Goal: Transaction & Acquisition: Purchase product/service

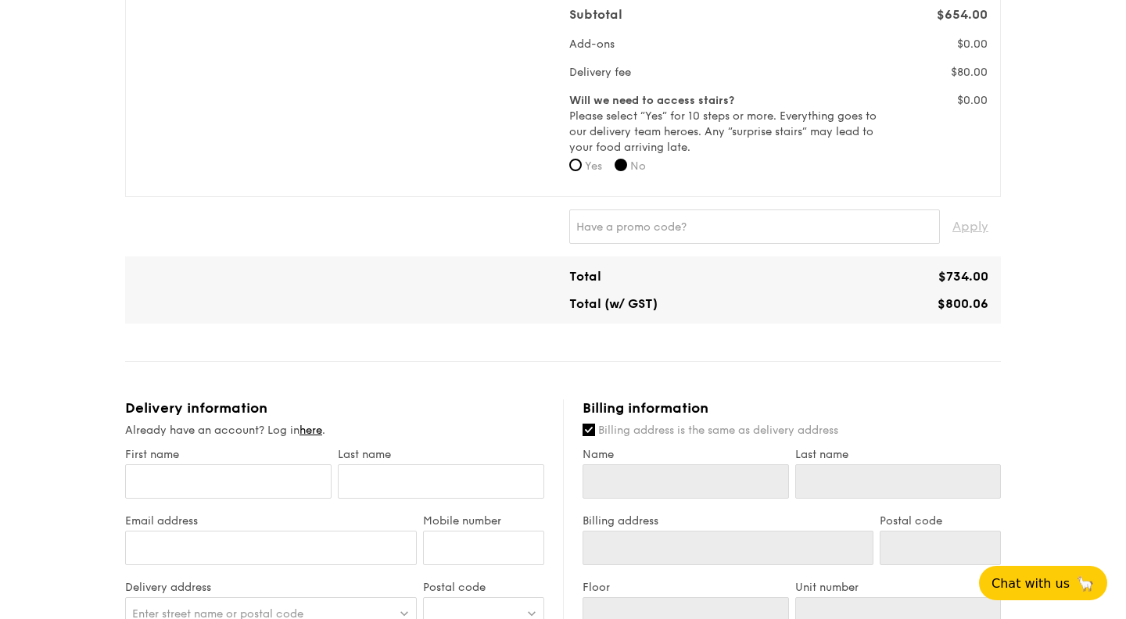
scroll to position [548, 0]
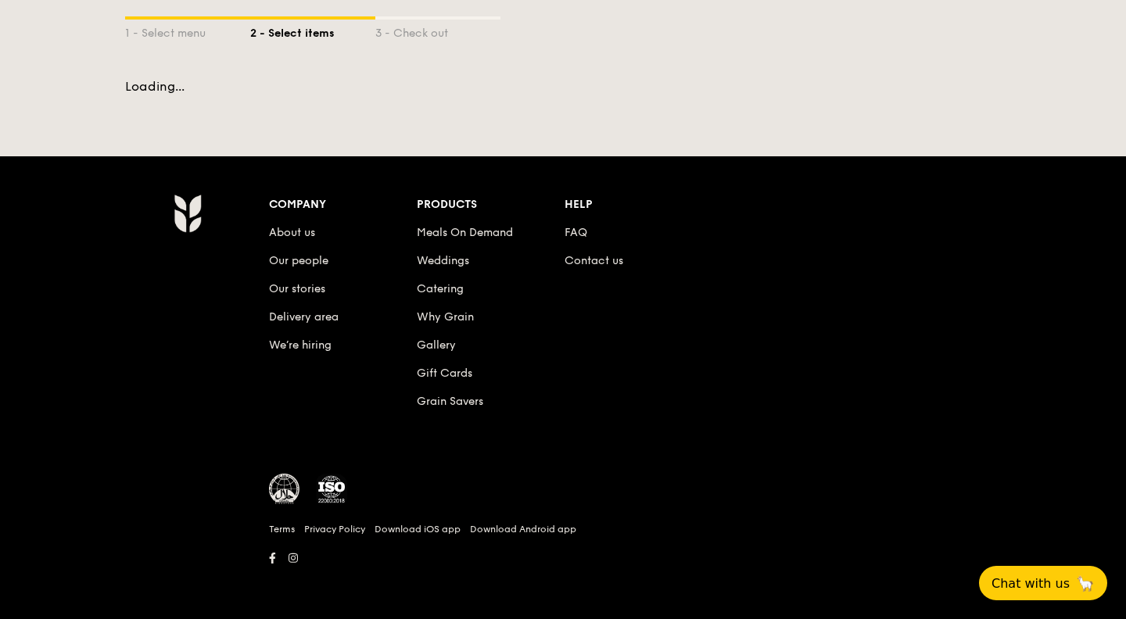
scroll to position [301, 0]
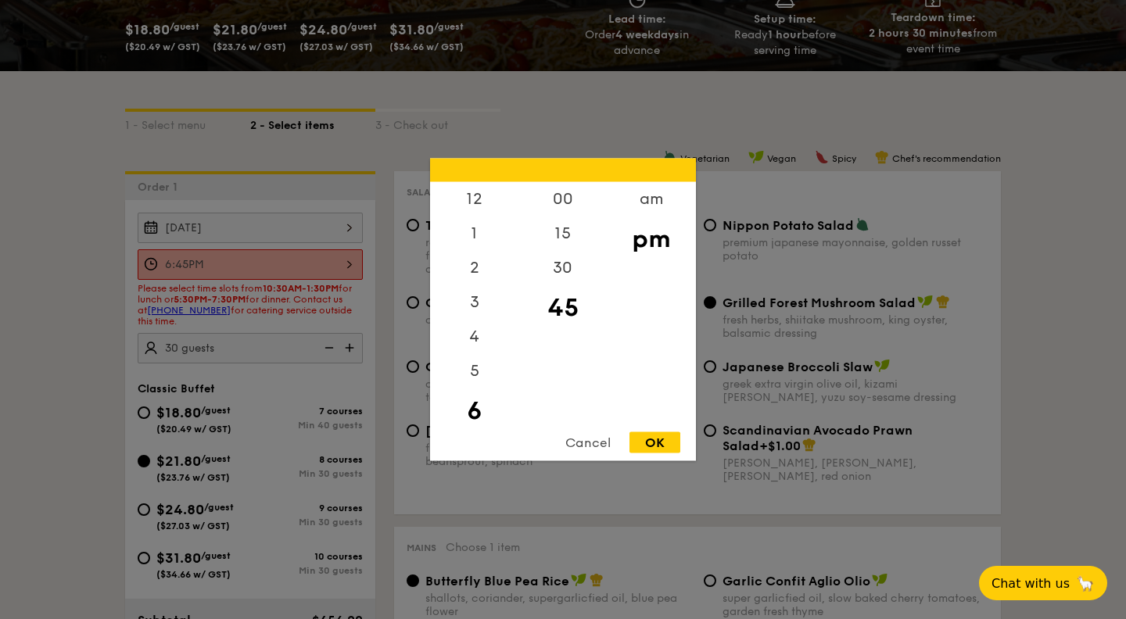
click at [320, 258] on div "6:45PM 12 1 2 3 4 5 6 7 8 9 10 11 00 15 30 45 am pm Cancel OK" at bounding box center [250, 265] width 225 height 31
click at [556, 275] on div "30" at bounding box center [563, 273] width 88 height 45
click at [642, 449] on div "OK" at bounding box center [655, 443] width 51 height 21
type input "6:30PM"
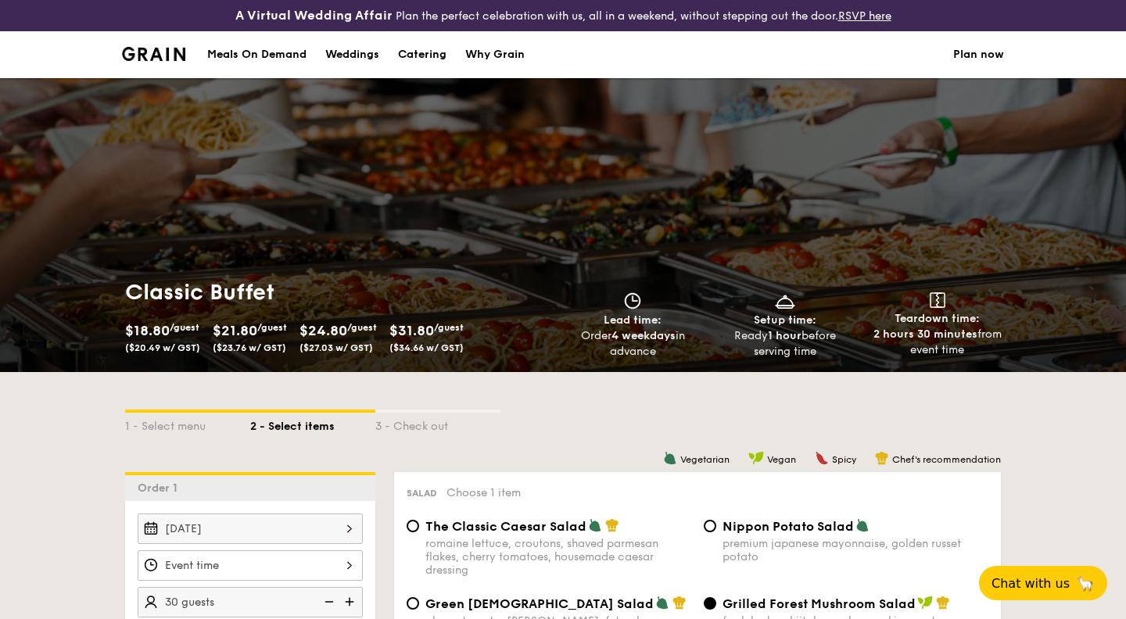
scroll to position [301, 0]
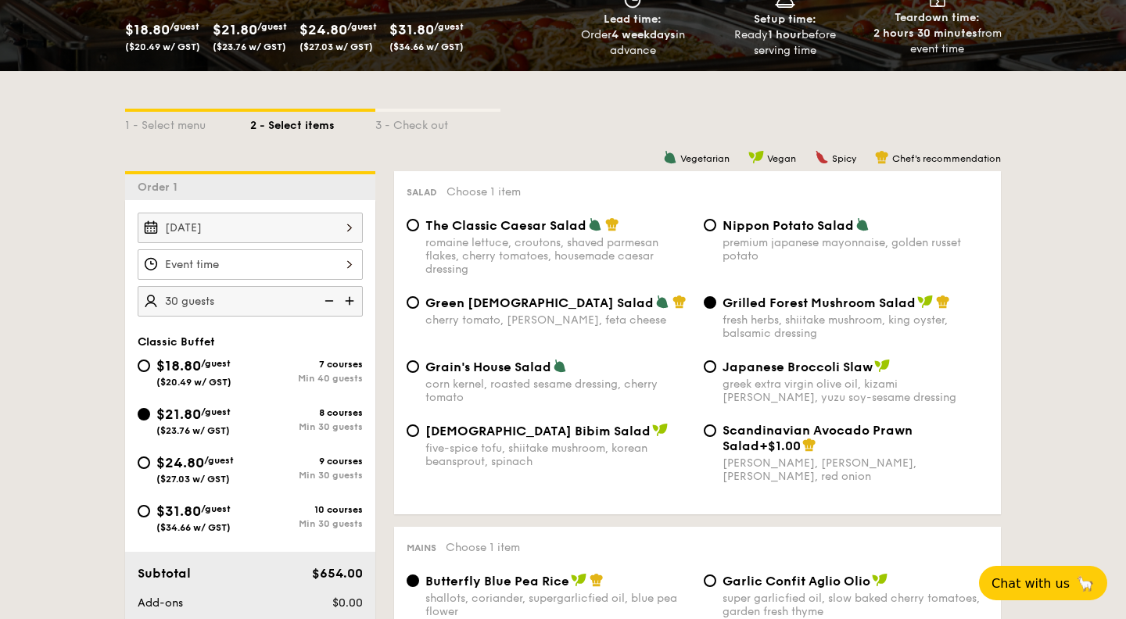
click at [306, 257] on div at bounding box center [250, 265] width 225 height 31
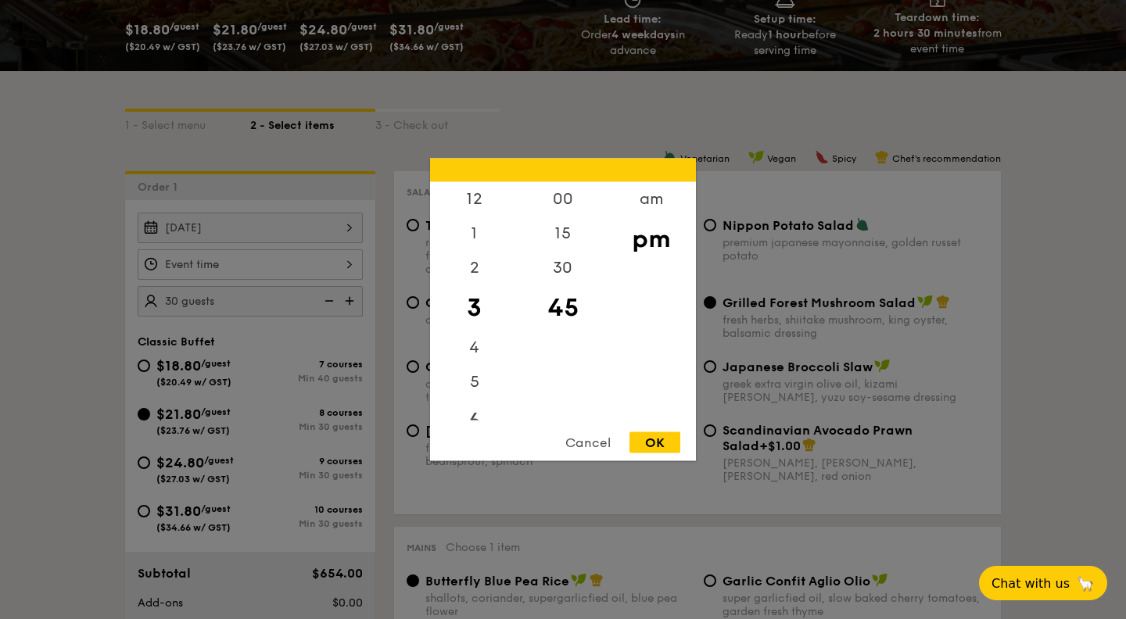
click at [471, 417] on div "6" at bounding box center [474, 422] width 88 height 45
click at [559, 266] on div "30" at bounding box center [563, 273] width 88 height 45
click at [657, 437] on div "OK" at bounding box center [655, 443] width 51 height 21
type input "6:30PM"
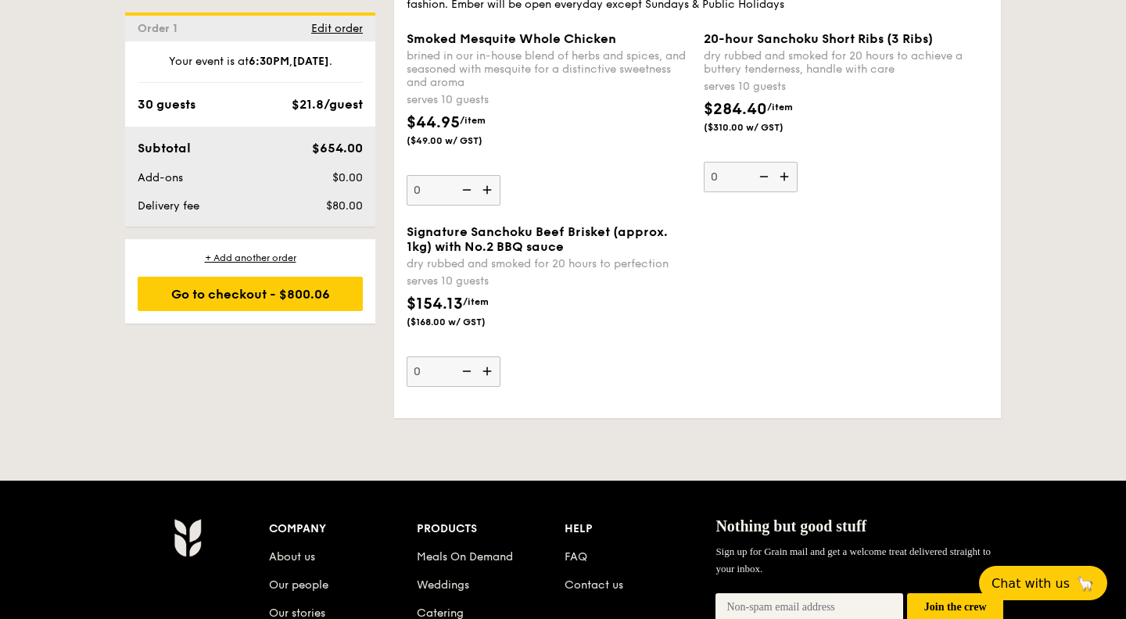
scroll to position [3489, 0]
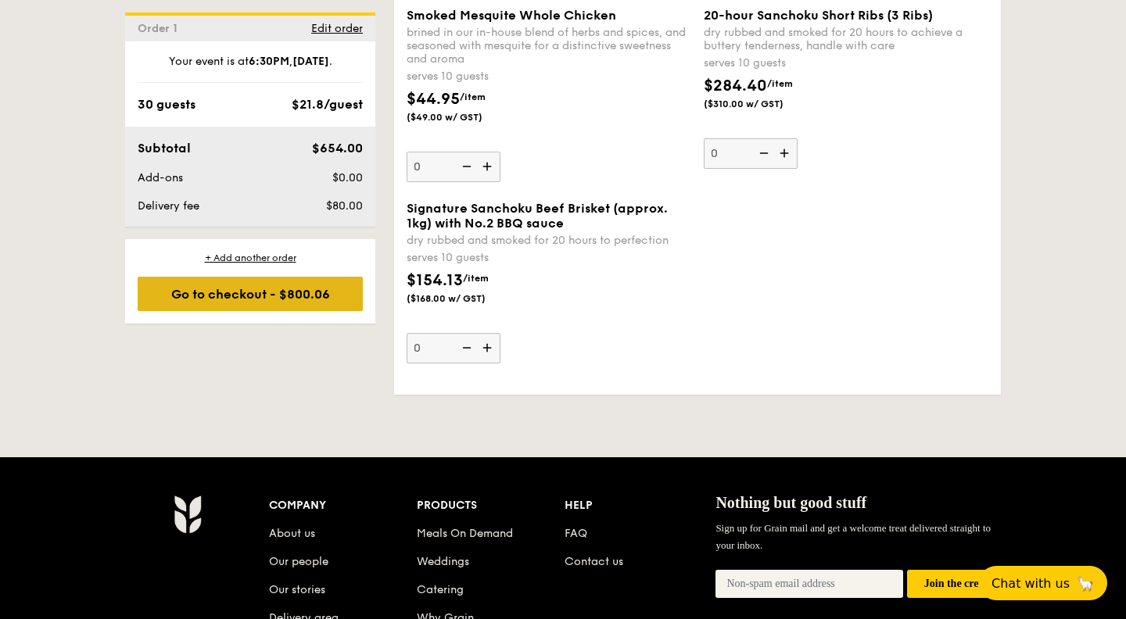
click at [317, 296] on div "Go to checkout - $800.06" at bounding box center [250, 294] width 225 height 34
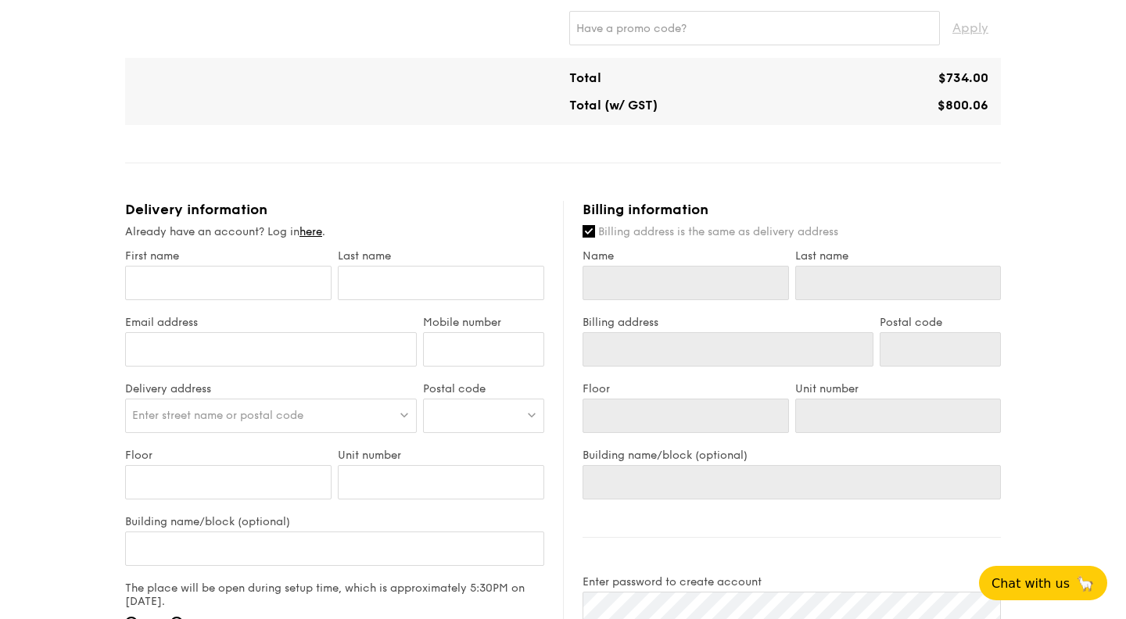
scroll to position [745, 0]
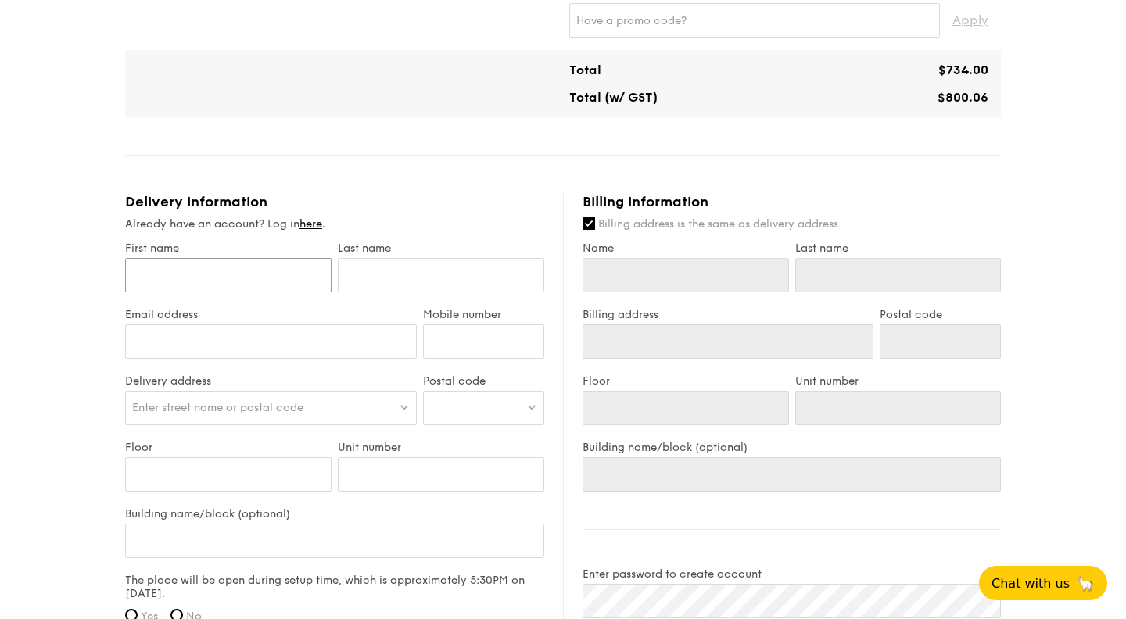
click at [227, 271] on input "First name" at bounding box center [228, 275] width 206 height 34
type input "D"
type input "Da"
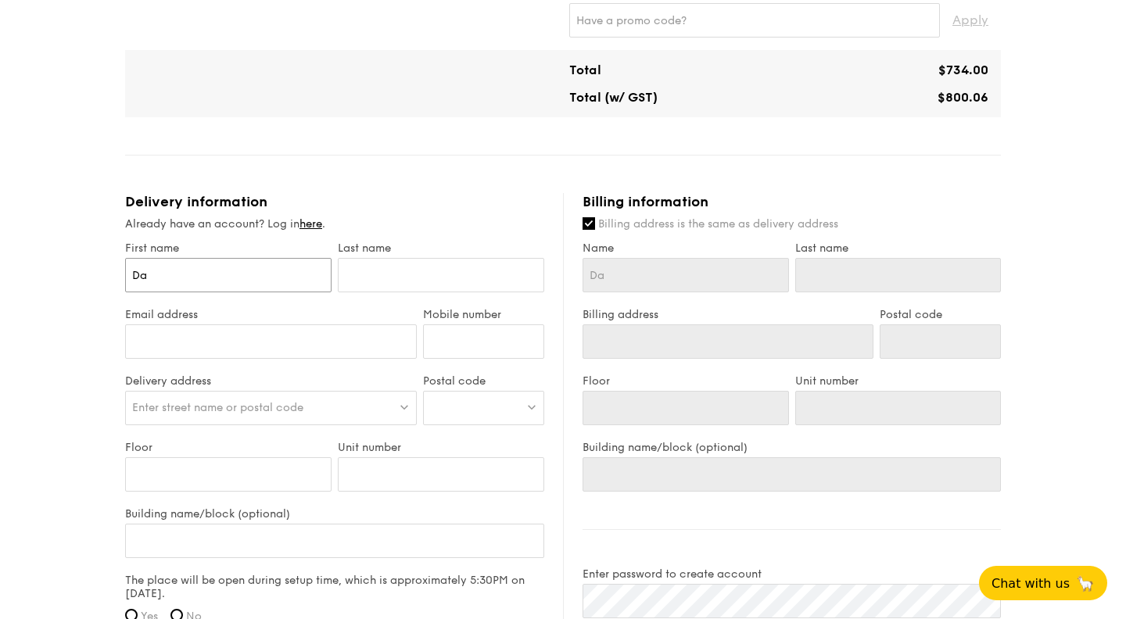
type input "Dam"
type input "Dami"
type input "Damia"
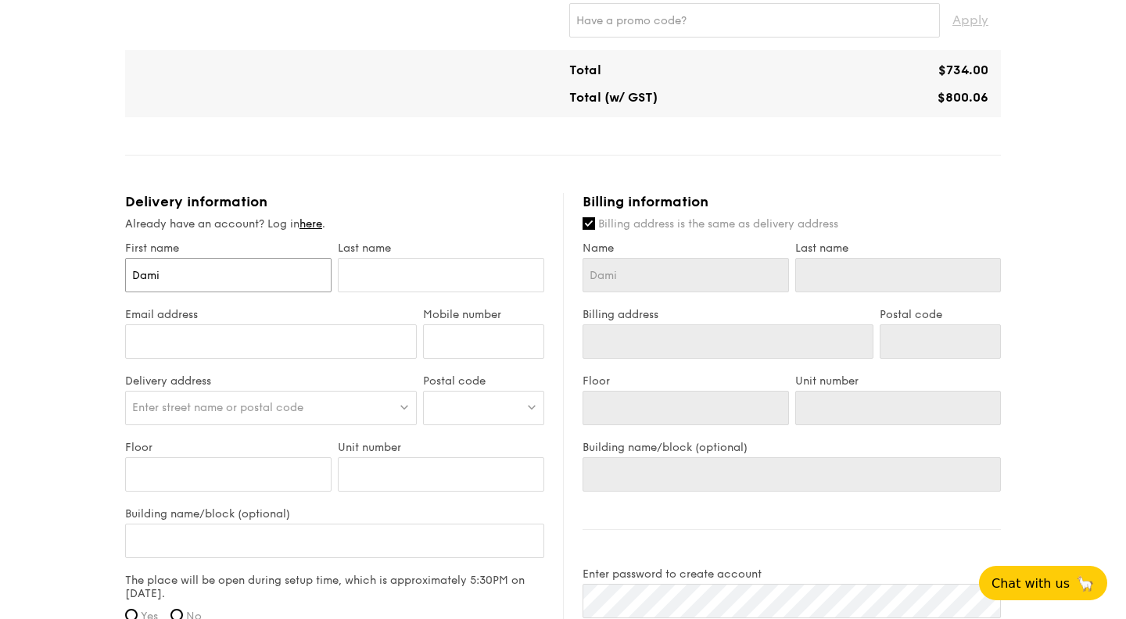
type input "Damia"
type input "[PERSON_NAME]"
type input "L"
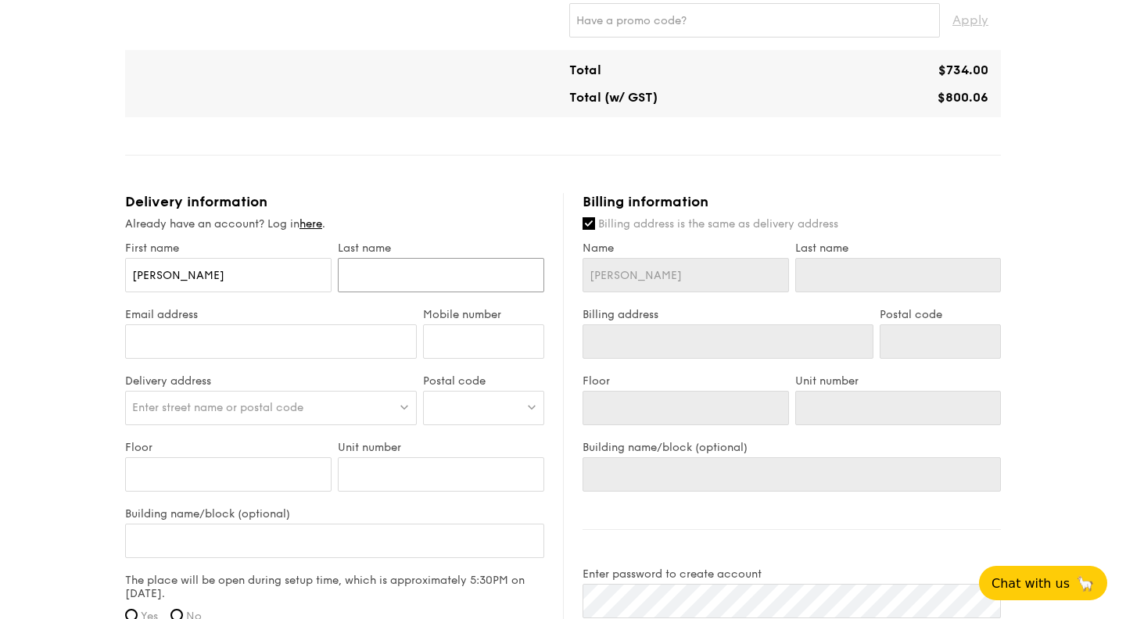
type input "L"
type input "Li"
type input "Lim"
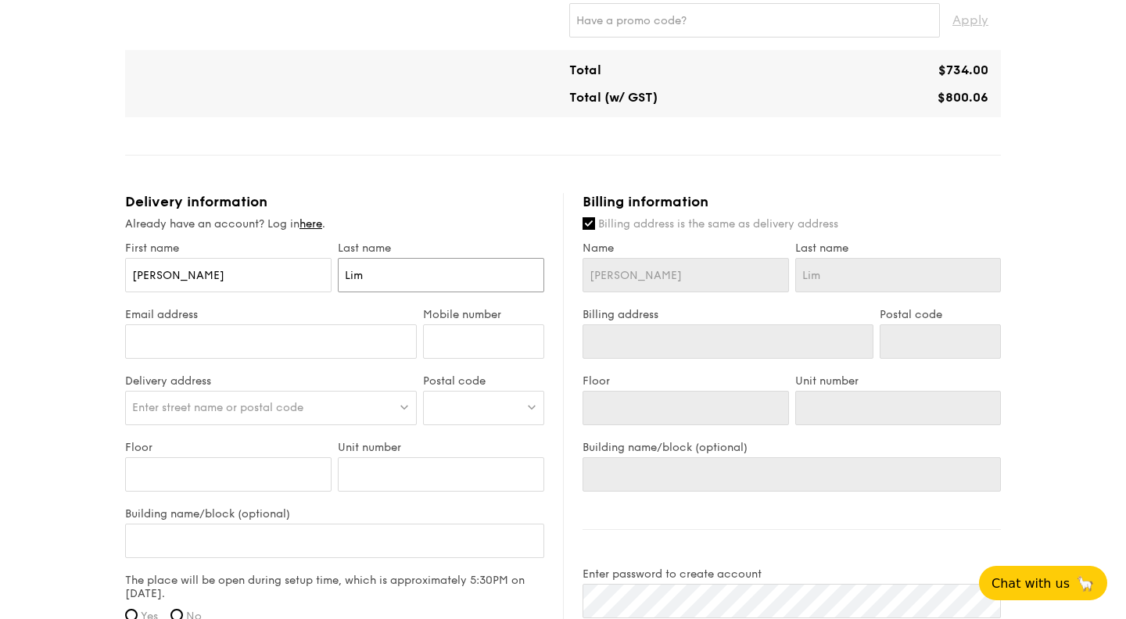
type input "Lim"
type input "[EMAIL_ADDRESS][DOMAIN_NAME]"
type input "94351693"
click at [472, 404] on div at bounding box center [483, 408] width 121 height 34
type input "228458"
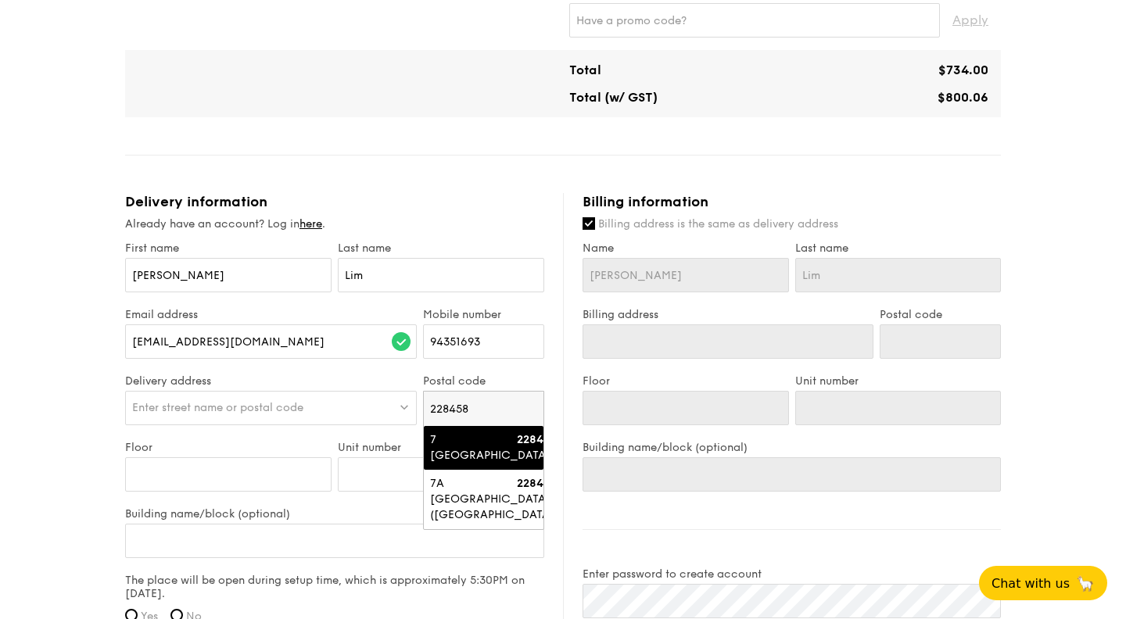
click at [503, 446] on div "7 Mount Sophia" at bounding box center [470, 448] width 81 height 31
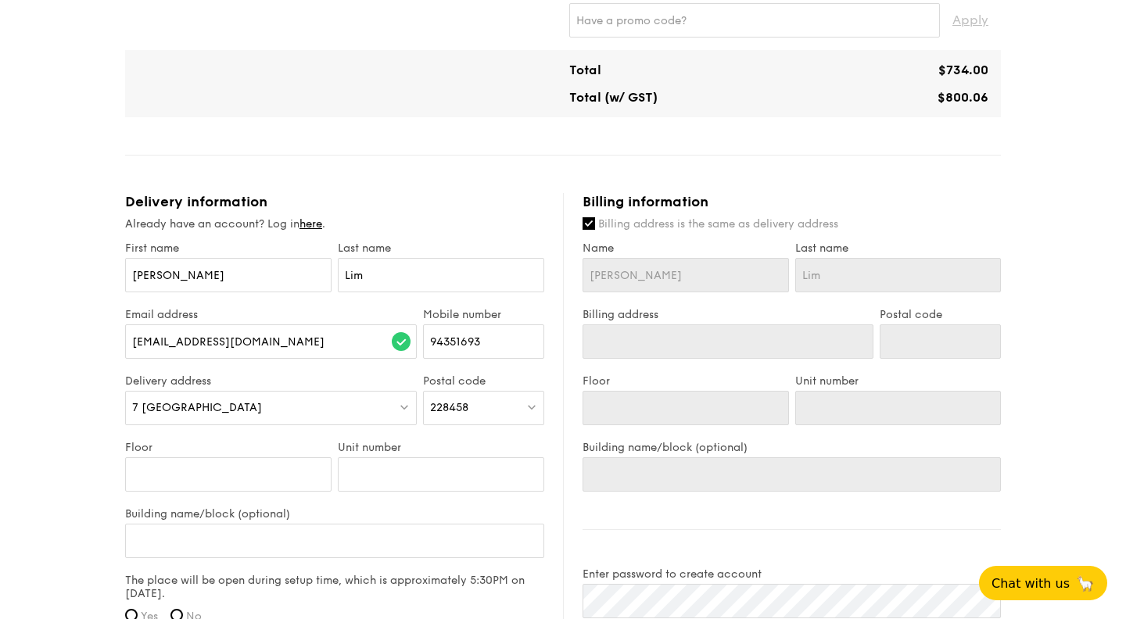
type input "7 Mount Sophia"
type input "228458"
click at [222, 475] on input "Floor" at bounding box center [228, 475] width 206 height 34
type input "4"
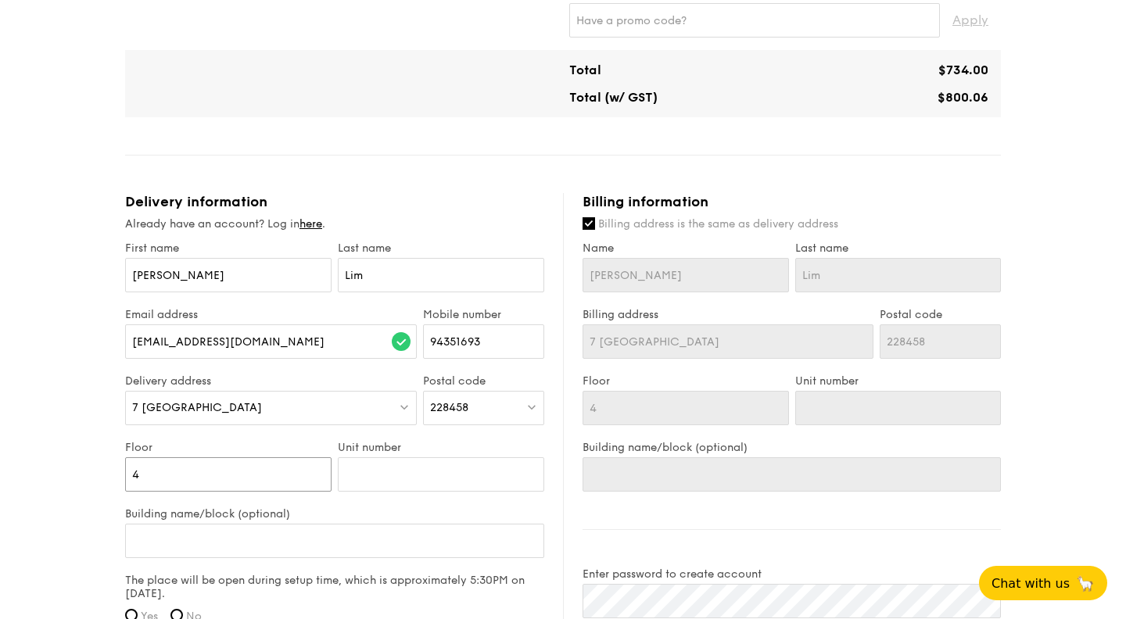
type input "4"
click at [478, 411] on div "228458" at bounding box center [483, 408] width 121 height 34
type input "228458228479"
click at [524, 415] on input "228458228479" at bounding box center [484, 409] width 120 height 34
type input "3"
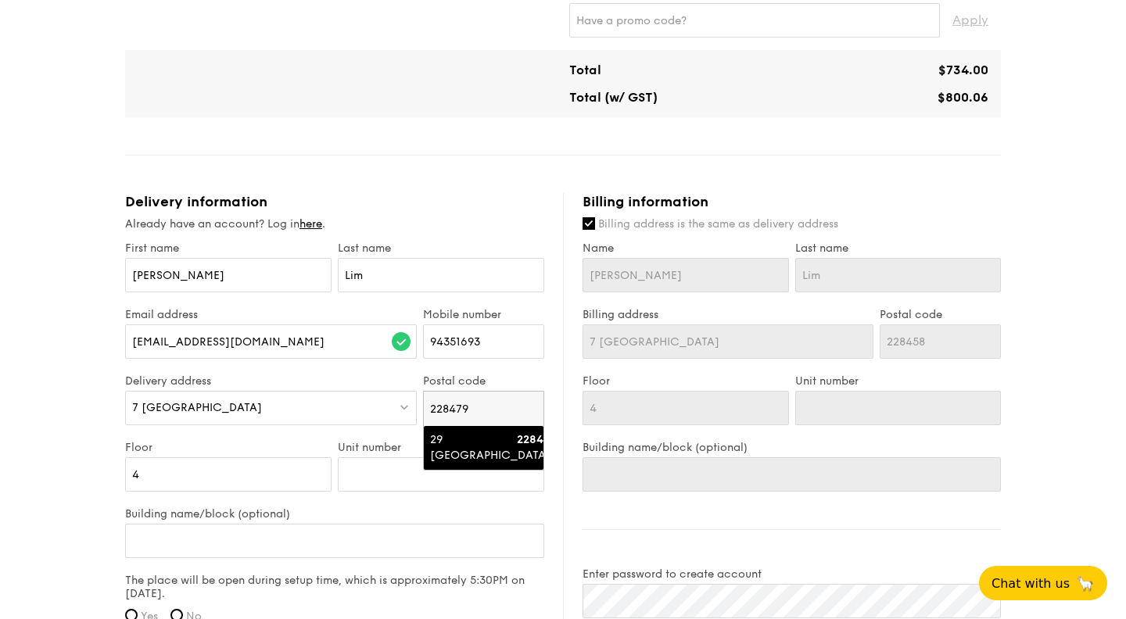
type input "228479"
click at [504, 447] on div "29 [GEOGRAPHIC_DATA]" at bounding box center [470, 448] width 81 height 31
type input "29 [GEOGRAPHIC_DATA]"
type input "228479"
click at [268, 476] on input "4" at bounding box center [228, 475] width 206 height 34
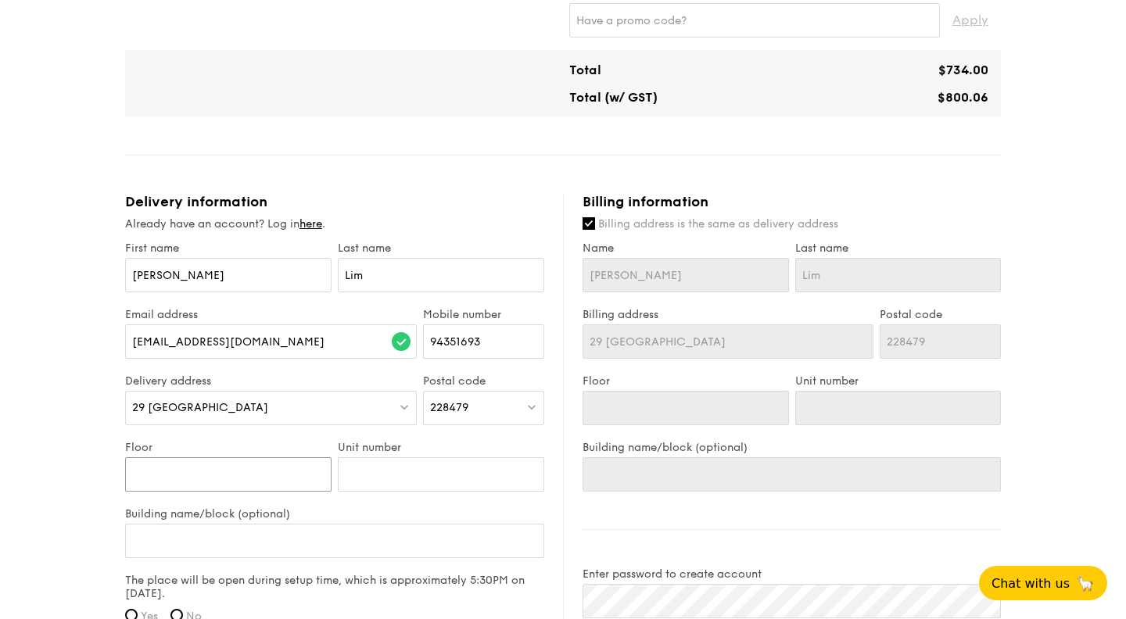
type input "2"
type input "S"
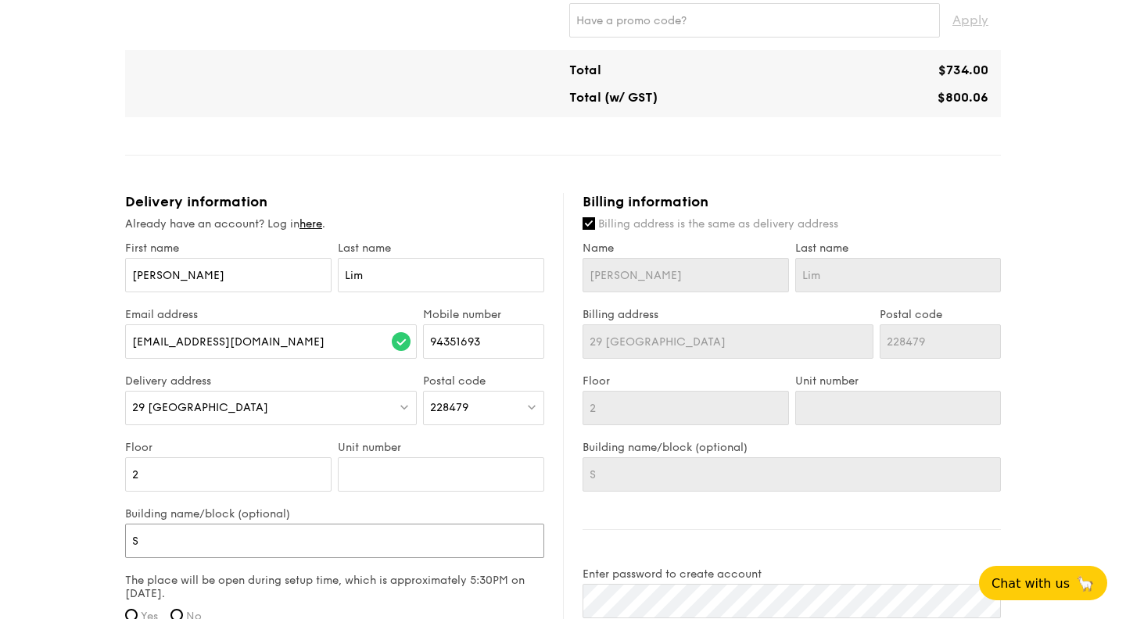
type input "So"
type input "Sop"
type input "Soph"
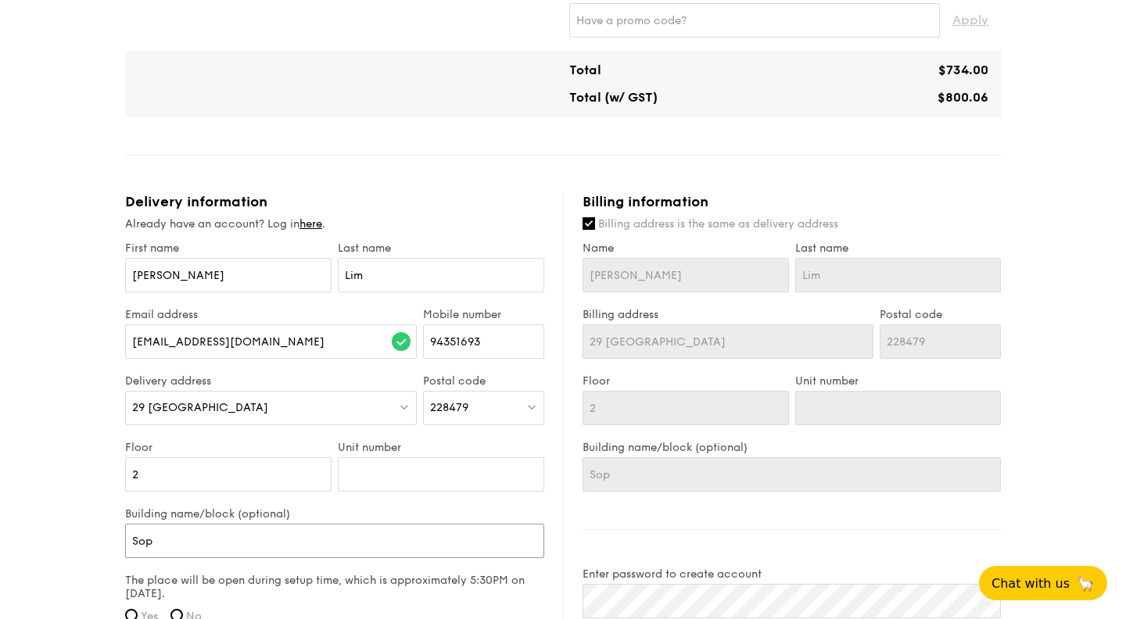
type input "Soph"
type input "Sophi"
type input "[PERSON_NAME]"
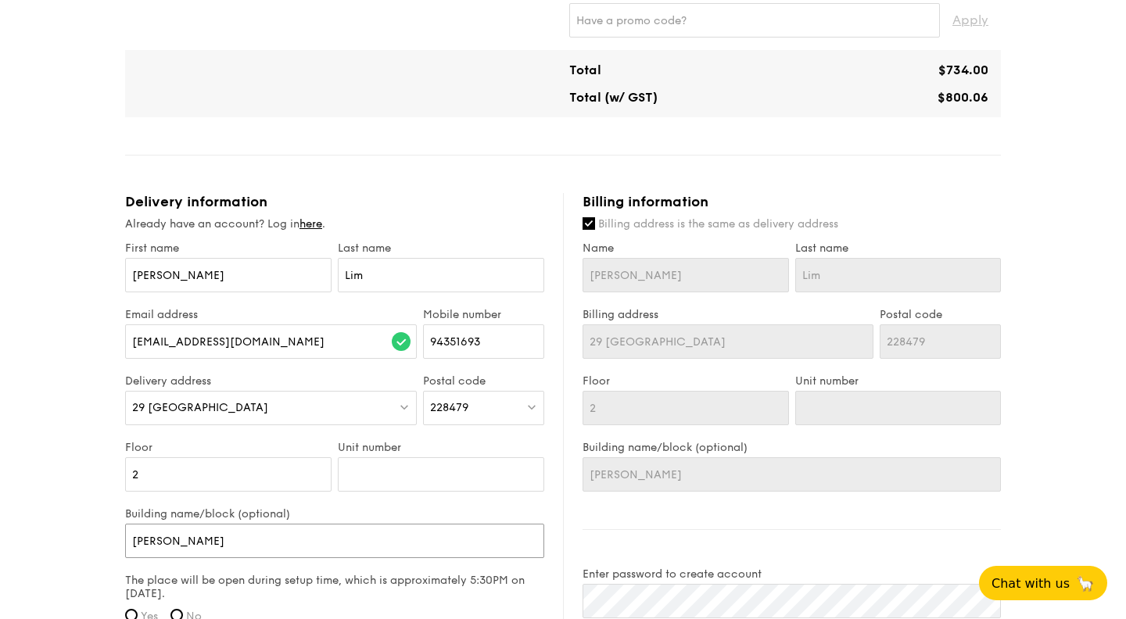
type input "[PERSON_NAME]"
type input "Sophia H"
type input "Sophia Hi"
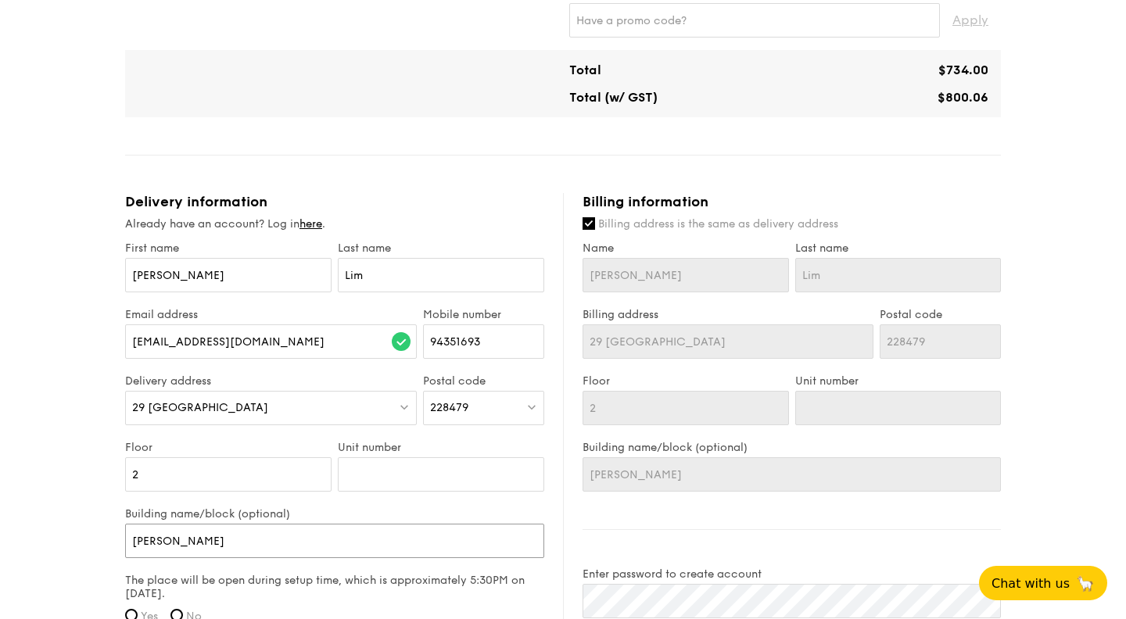
type input "Sophia Hi"
type input "Sophia Hil"
type input "Sophia Hill"
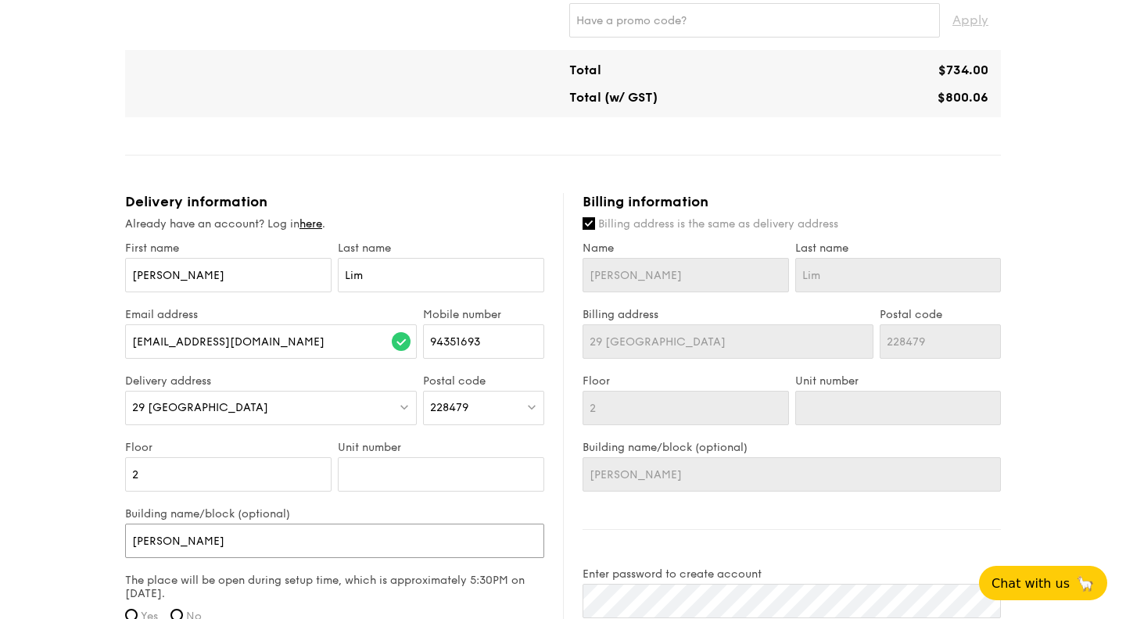
type input "Sophia Hills"
type input "Sophia Hills C"
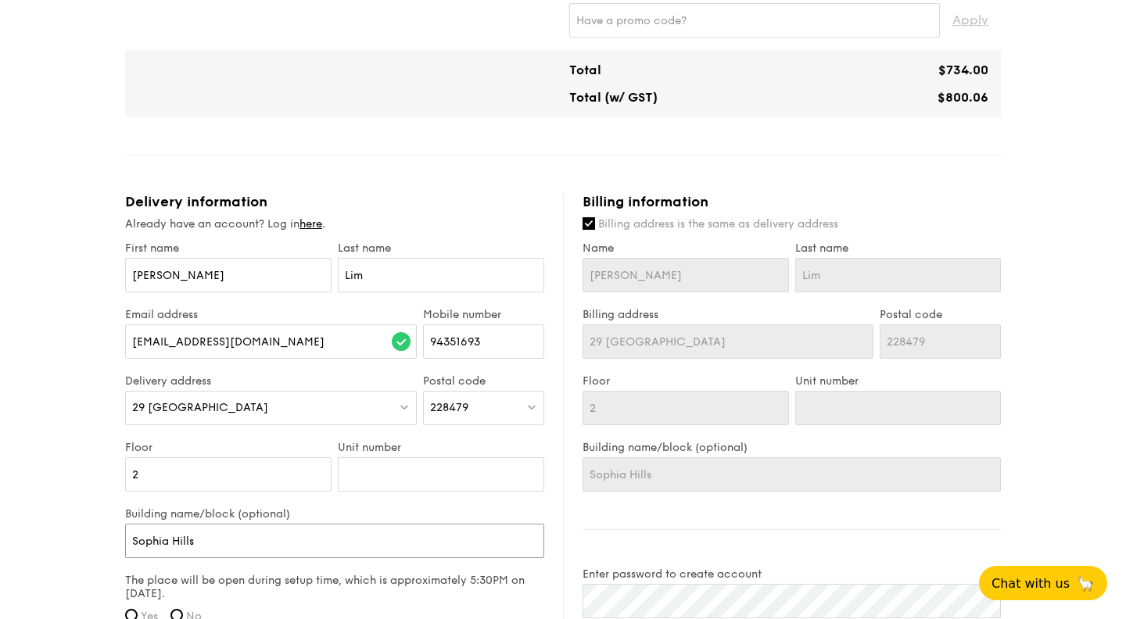
type input "Sophia Hills C"
type input "Sophia Hills Cl"
type input "Sophia Hills Clu"
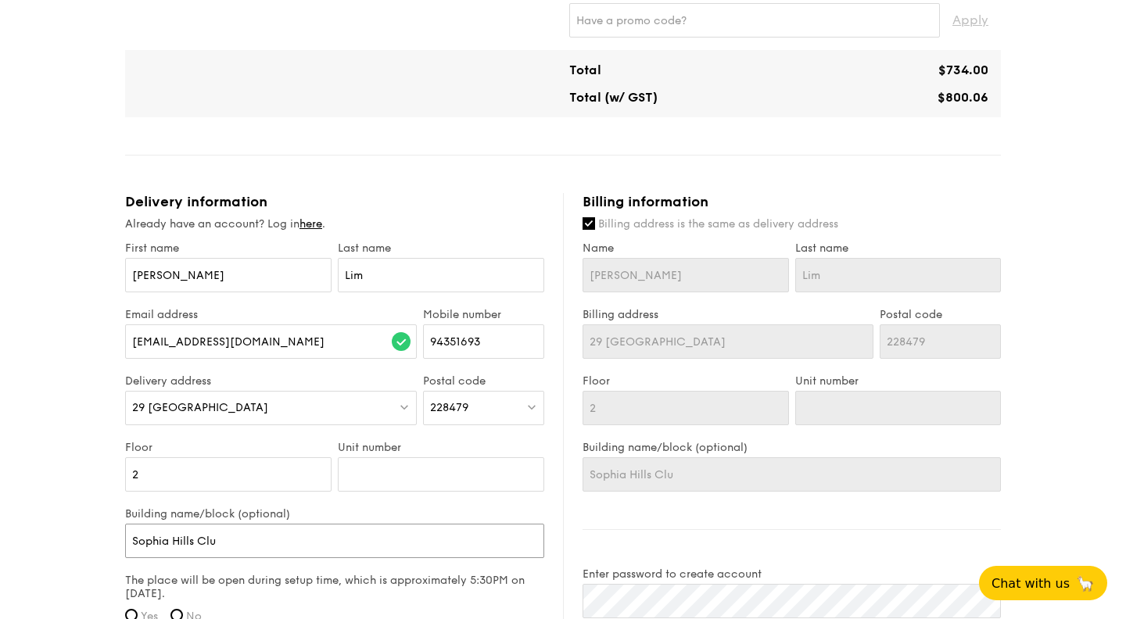
type input "Sophia Hills Club"
type input "Sophia Hills Clubh"
type input "Sophia Hills Clubho"
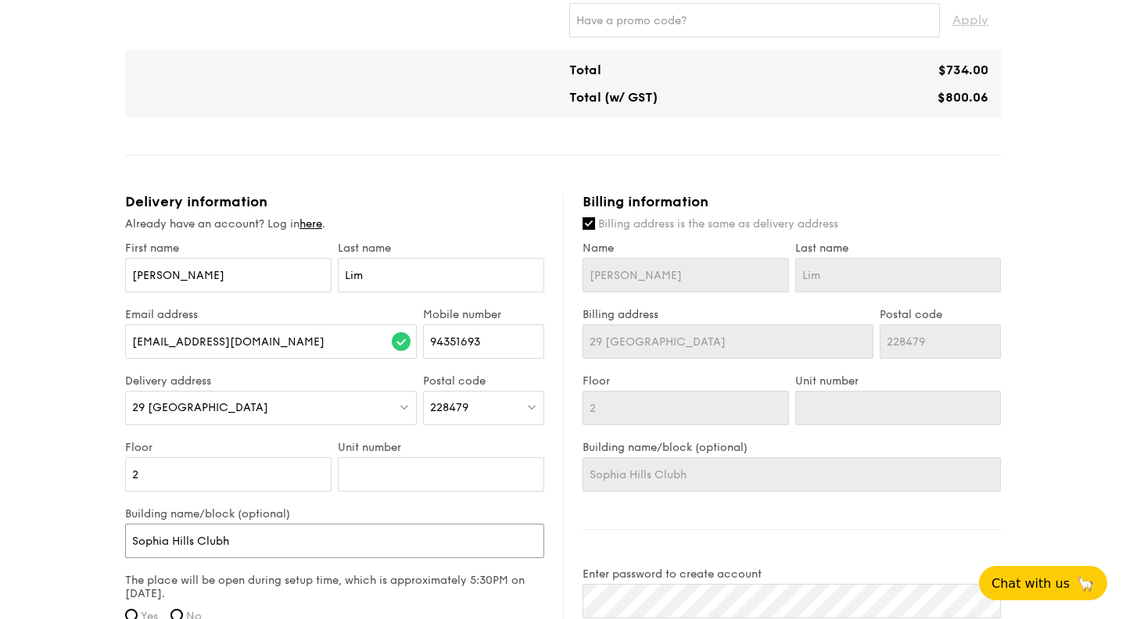
type input "Sophia Hills Clubho"
type input "Sophia Hills Clubhou"
type input "Sophia Hills Clubhous"
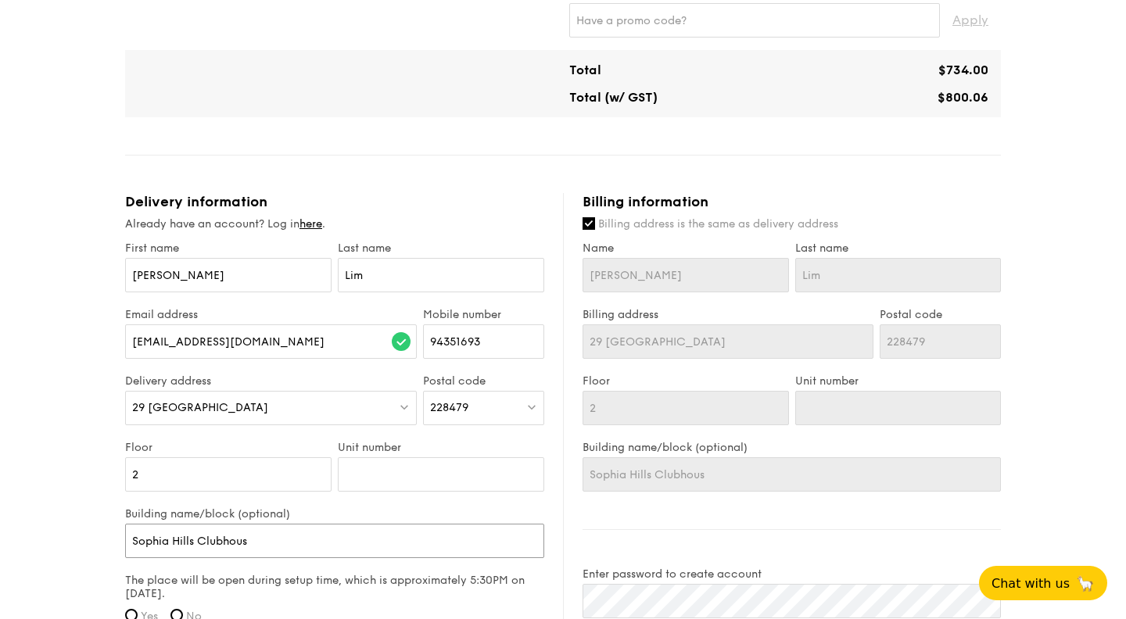
type input "[GEOGRAPHIC_DATA]"
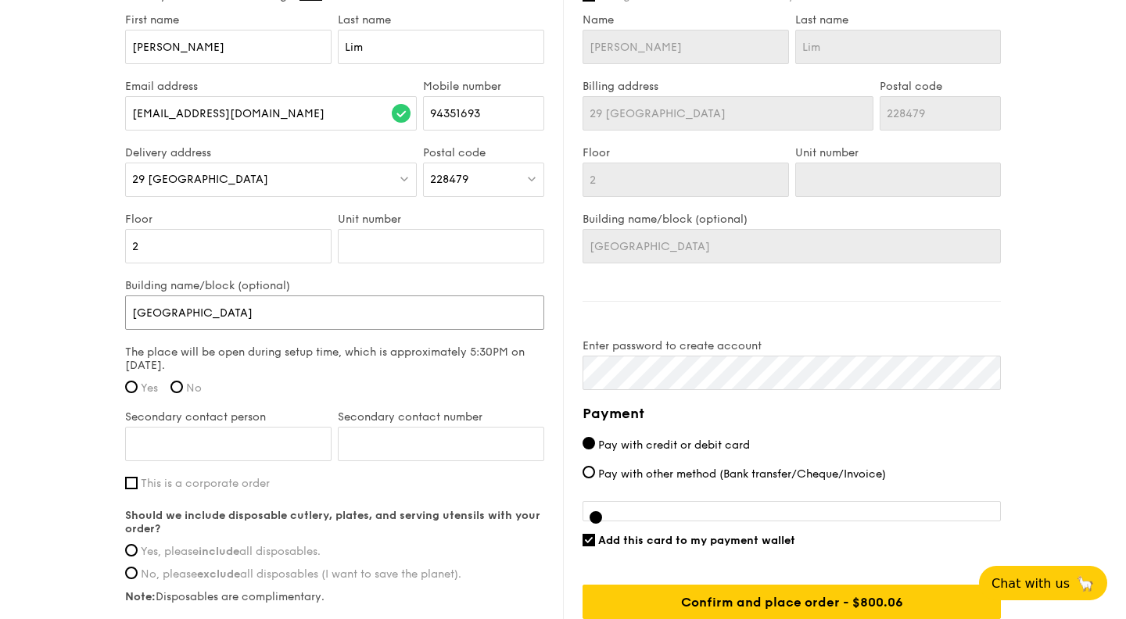
scroll to position [979, 0]
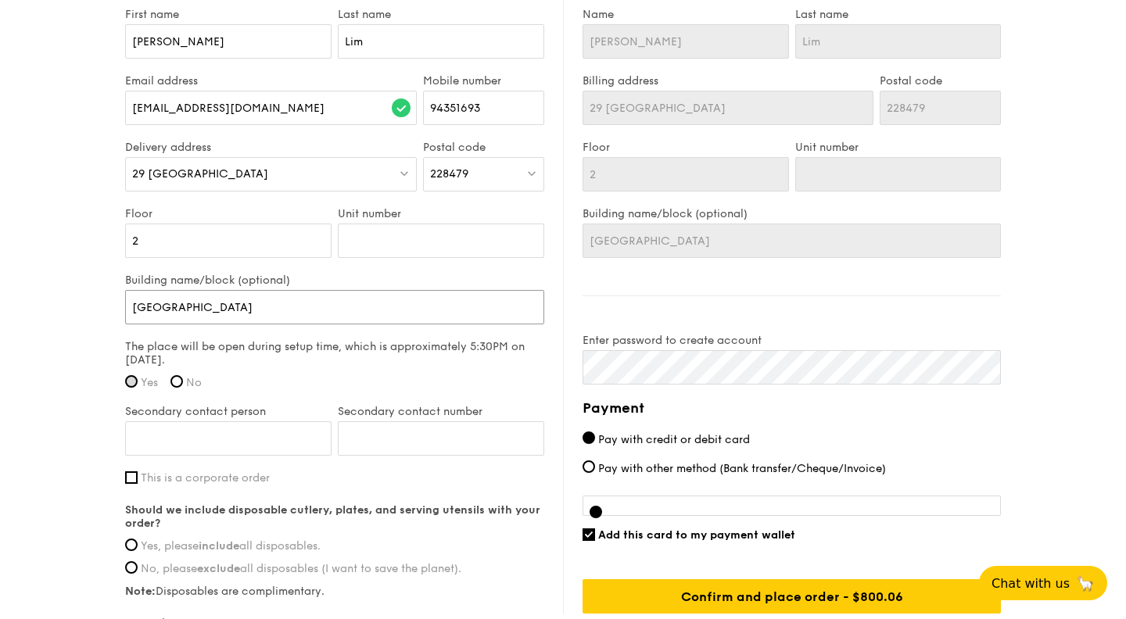
type input "[GEOGRAPHIC_DATA]"
click at [131, 388] on input "Yes" at bounding box center [131, 381] width 13 height 13
radio input "true"
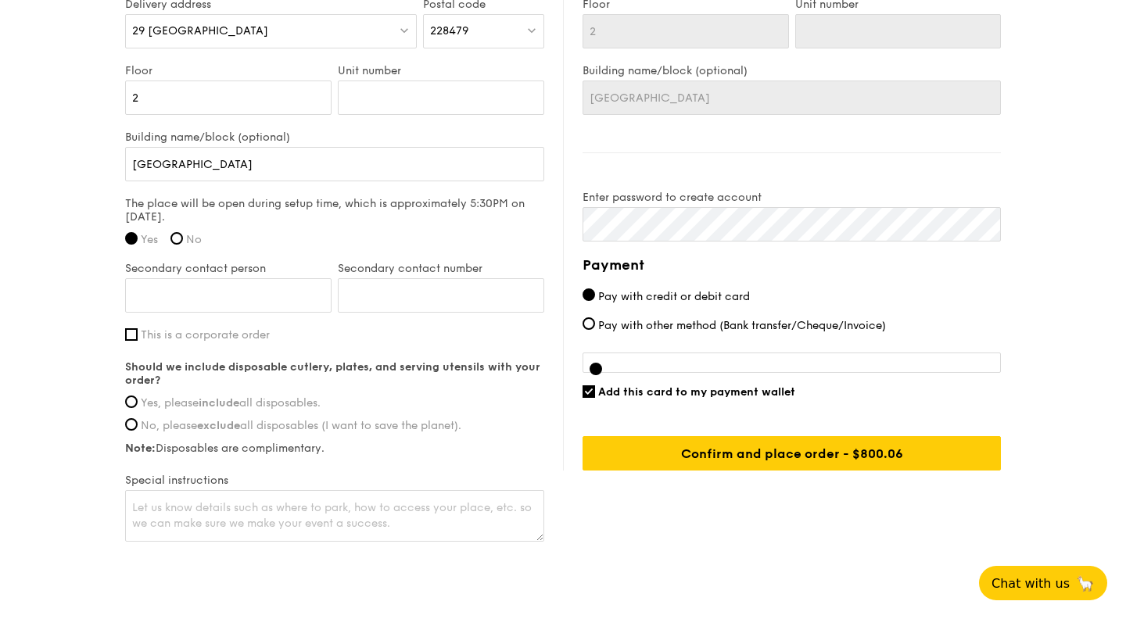
scroll to position [1141, 0]
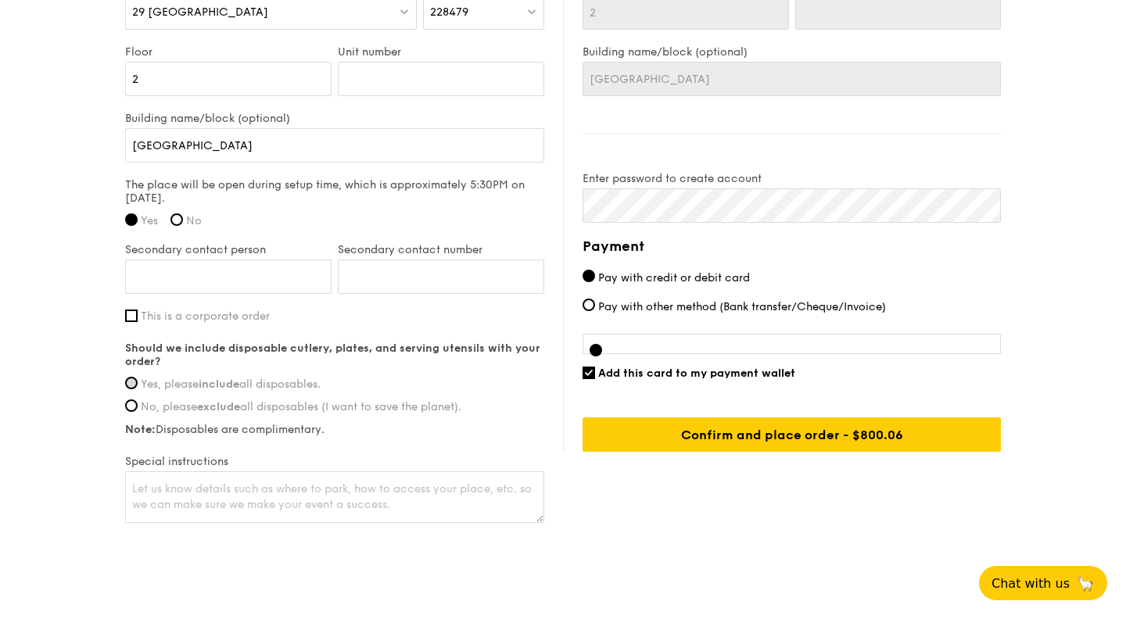
click at [127, 390] on input "Yes, please include all disposables." at bounding box center [131, 383] width 13 height 13
radio input "true"
click at [461, 494] on textarea at bounding box center [334, 498] width 419 height 52
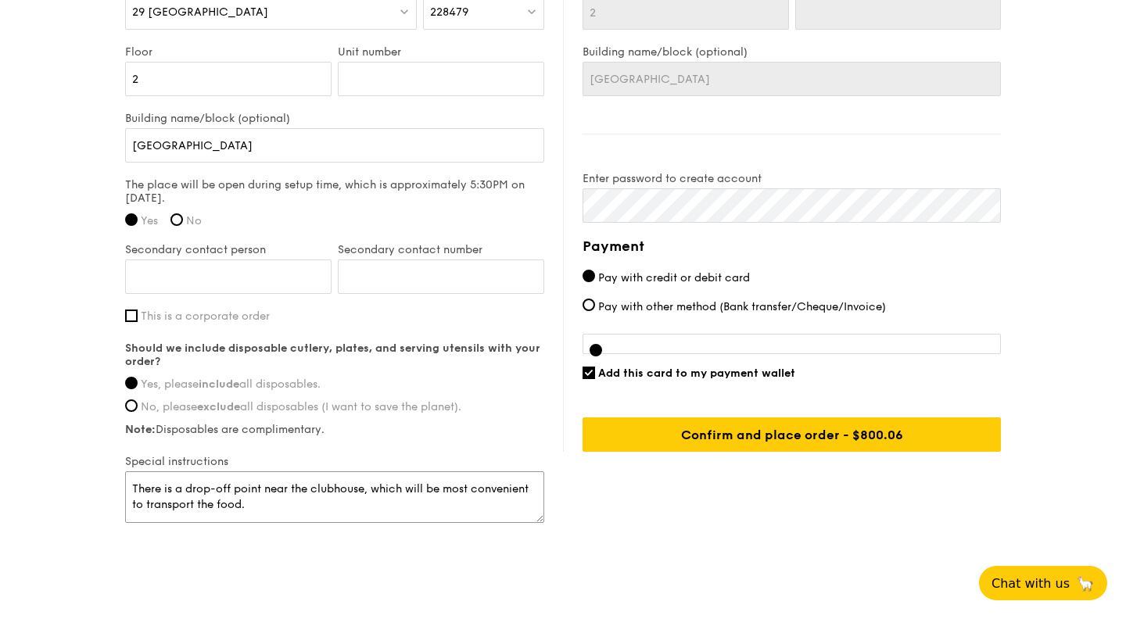
type textarea "There is a drop-off point near the clubhouse, which will be most convenient to …"
click at [770, 380] on span "Add this card to my payment wallet" at bounding box center [696, 373] width 197 height 13
click at [595, 379] on input "Add this card to my payment wallet" at bounding box center [589, 373] width 13 height 13
checkbox input "false"
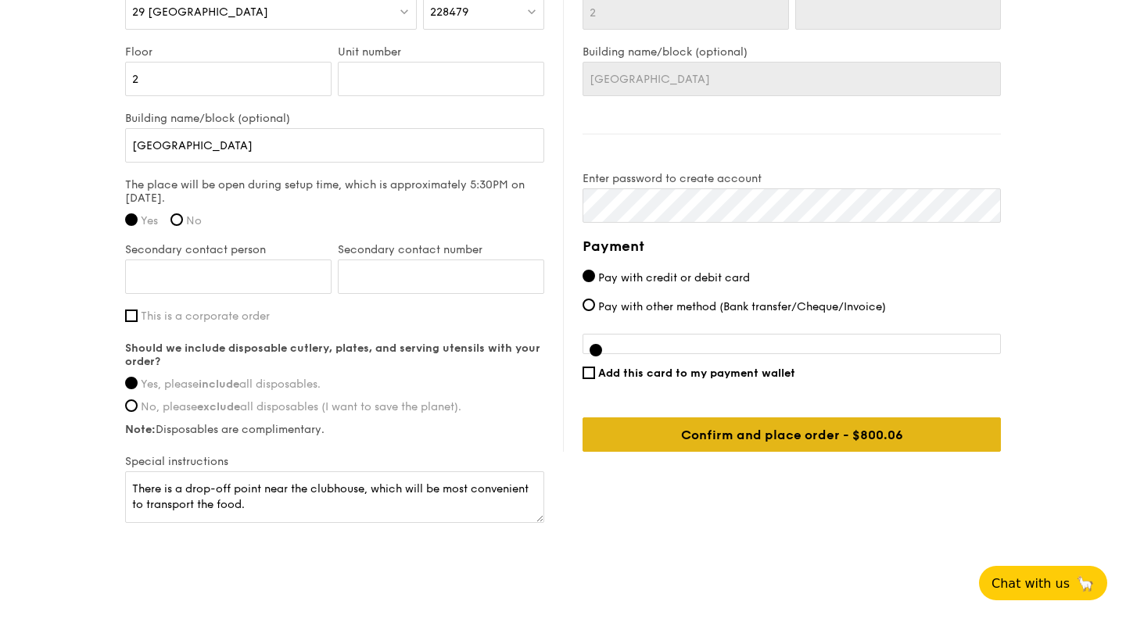
click at [808, 447] on input "Confirm and place order - $800.06" at bounding box center [792, 435] width 418 height 34
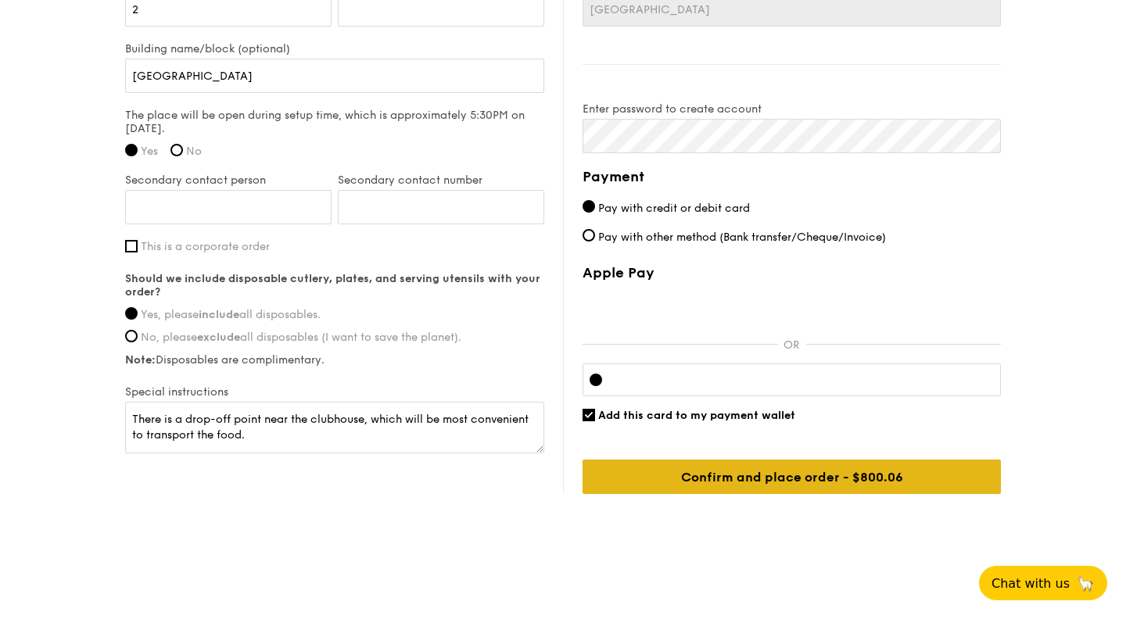
scroll to position [1220, 0]
click at [791, 482] on input "Confirm and place order - $800.06" at bounding box center [792, 477] width 418 height 34
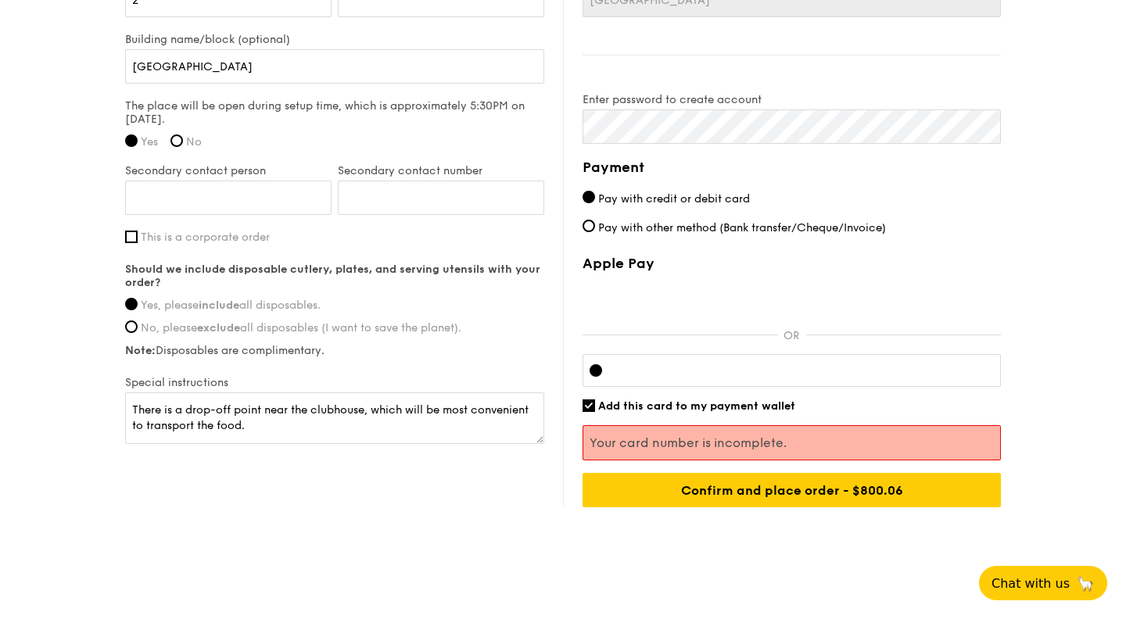
click at [783, 387] on div at bounding box center [792, 370] width 418 height 33
click at [754, 426] on div "Apple Pay OR Add this card to my payment wallet Your card number is incomplete.…" at bounding box center [792, 381] width 418 height 253
click at [754, 413] on span "Add this card to my payment wallet" at bounding box center [696, 406] width 197 height 13
click at [595, 412] on input "Add this card to my payment wallet" at bounding box center [589, 406] width 13 height 13
checkbox input "false"
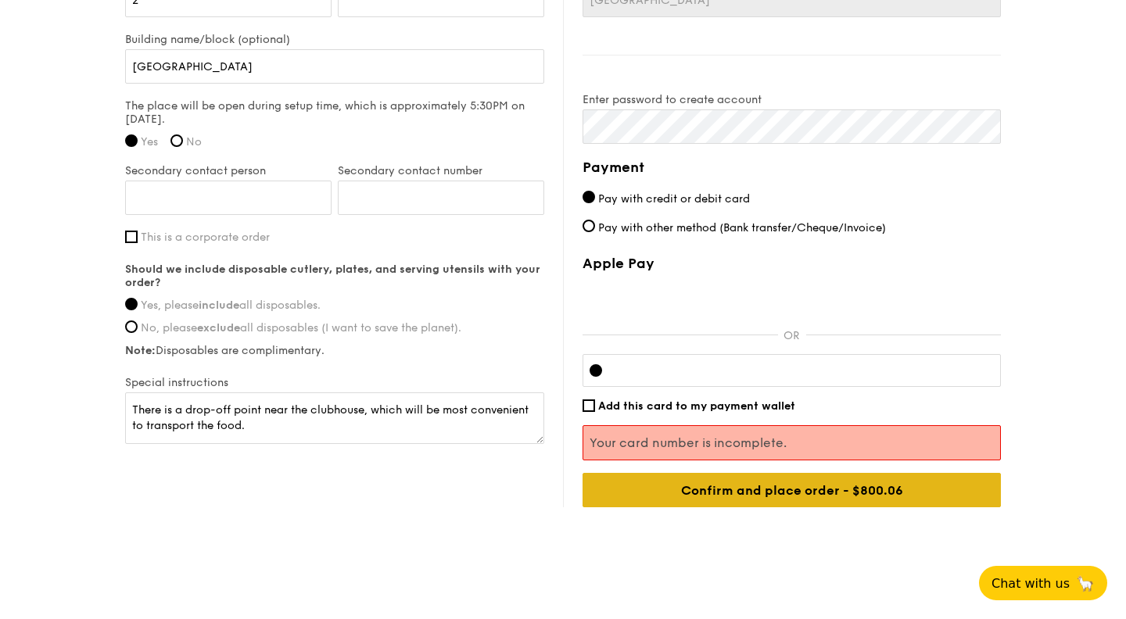
click at [841, 495] on input "Confirm and place order - $800.06" at bounding box center [792, 490] width 418 height 34
click at [894, 503] on input "Confirm and place order - $800.06" at bounding box center [792, 490] width 418 height 34
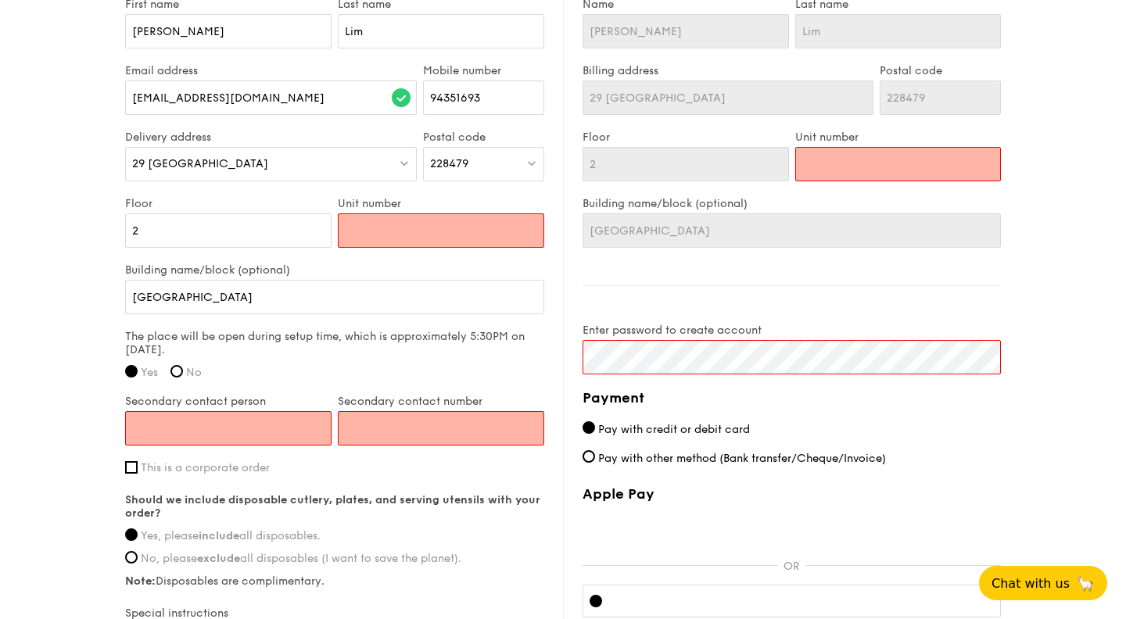
scroll to position [974, 0]
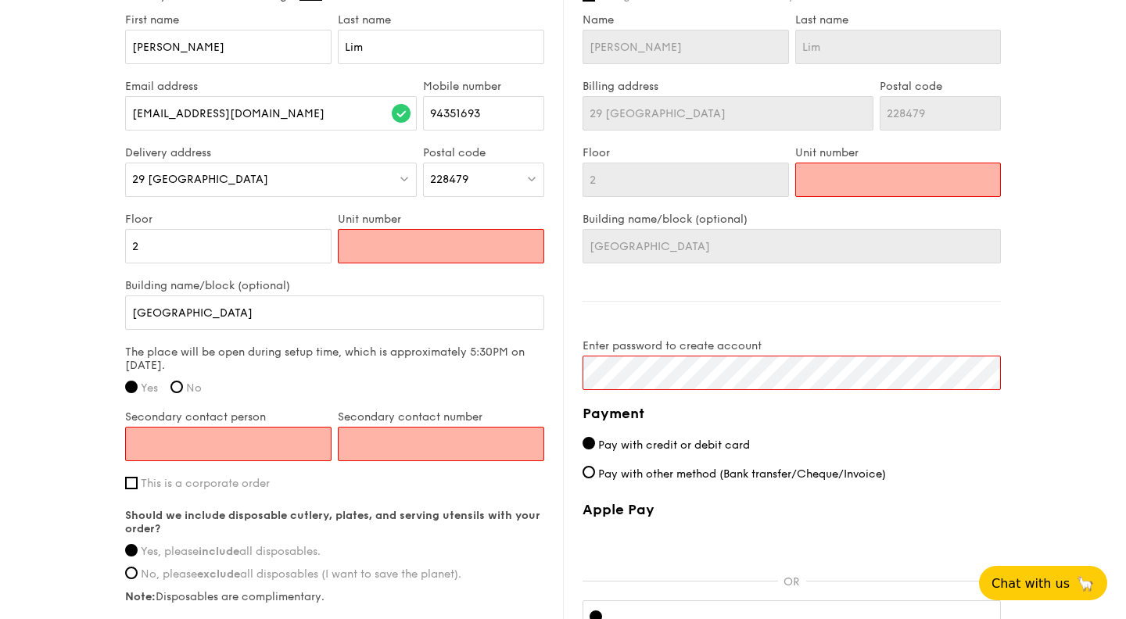
type input "0"
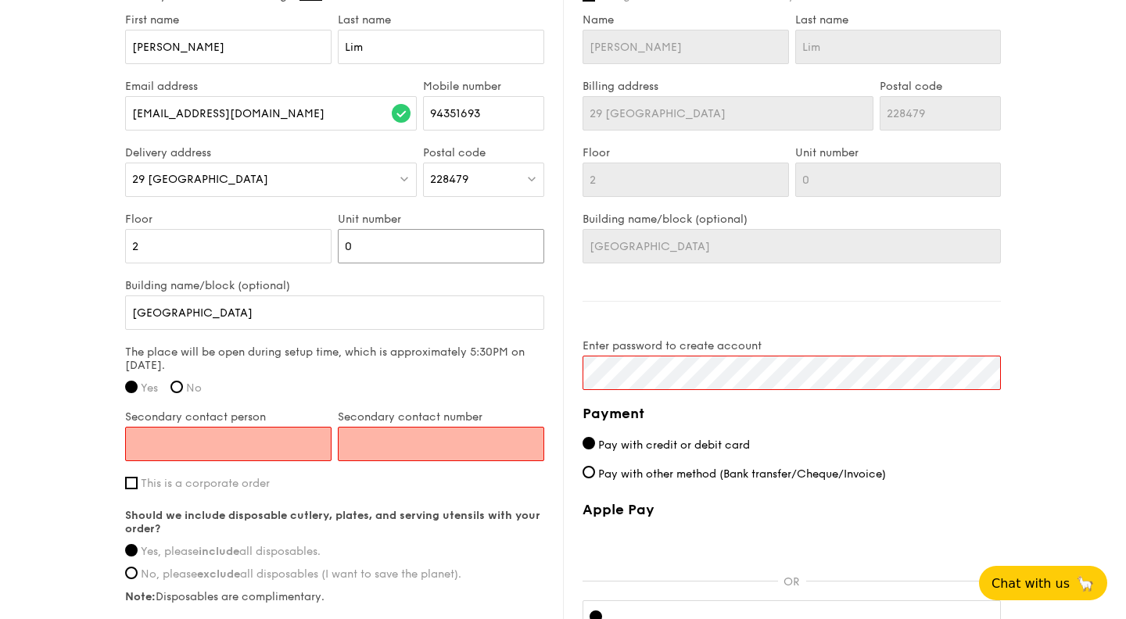
type input "01"
type input "1"
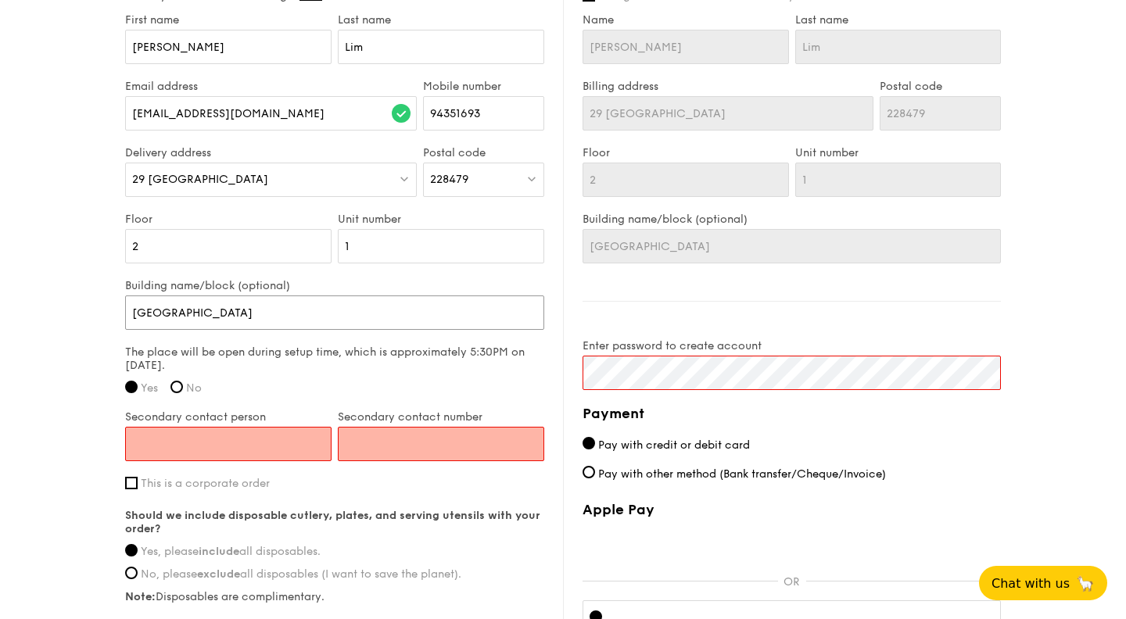
scroll to position [1062, 0]
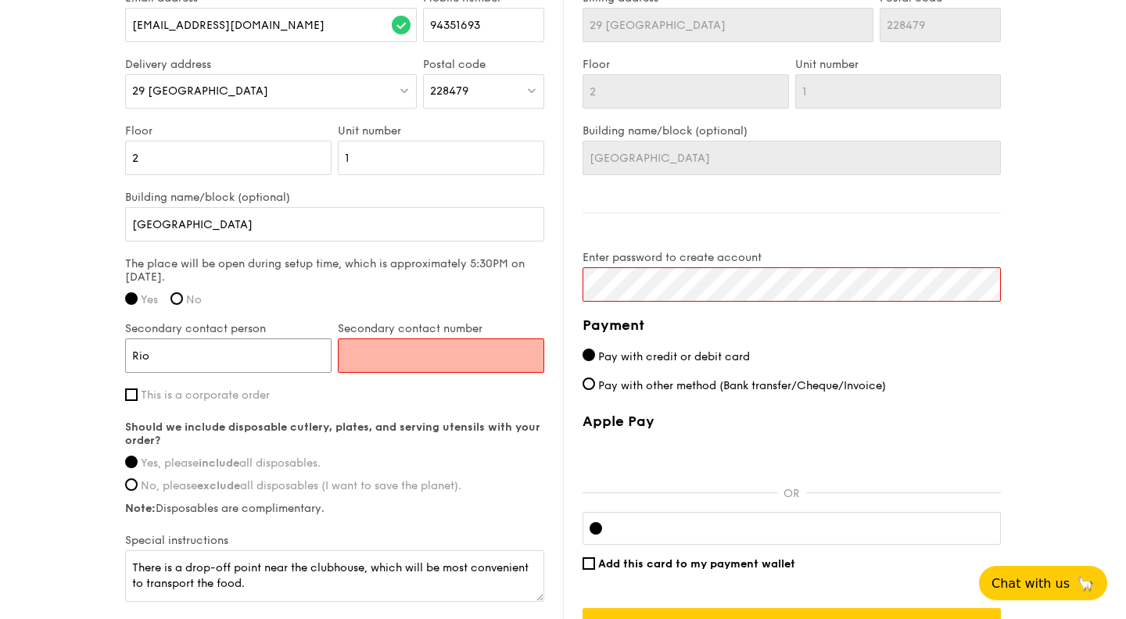
type input "Rio"
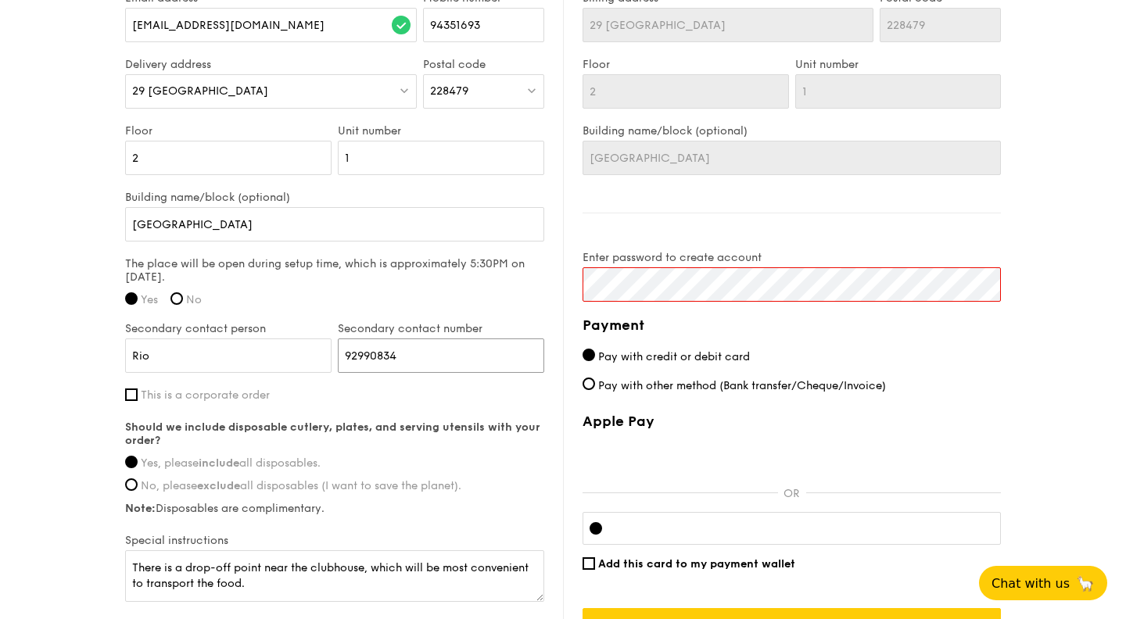
type input "92990834"
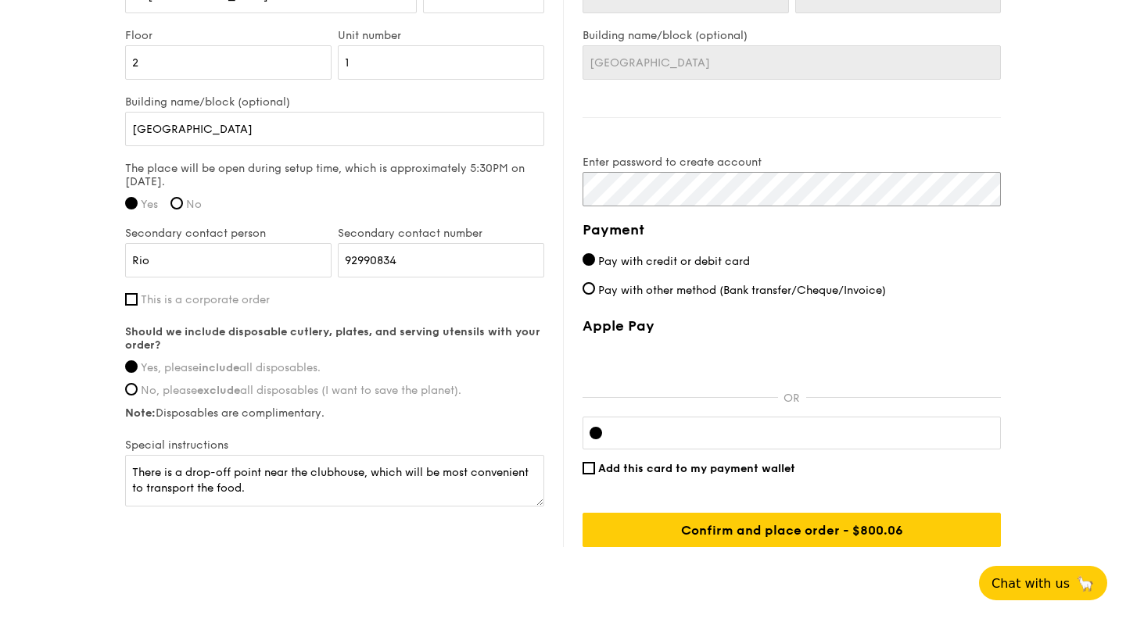
scroll to position [1185, 0]
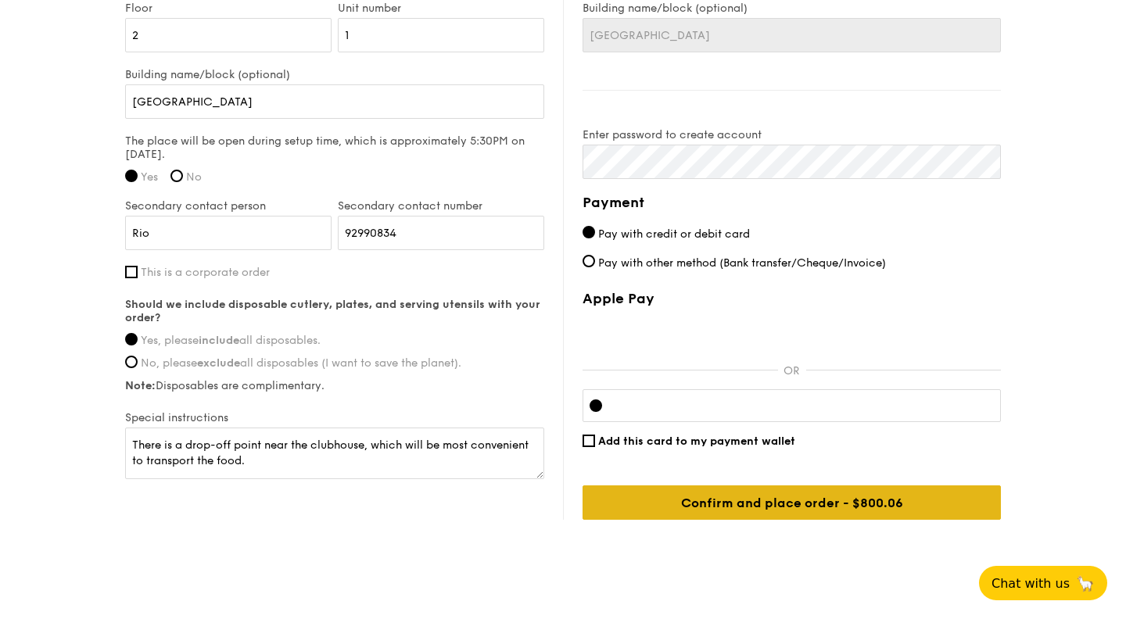
click at [867, 502] on input "Confirm and place order - $800.06" at bounding box center [792, 503] width 418 height 34
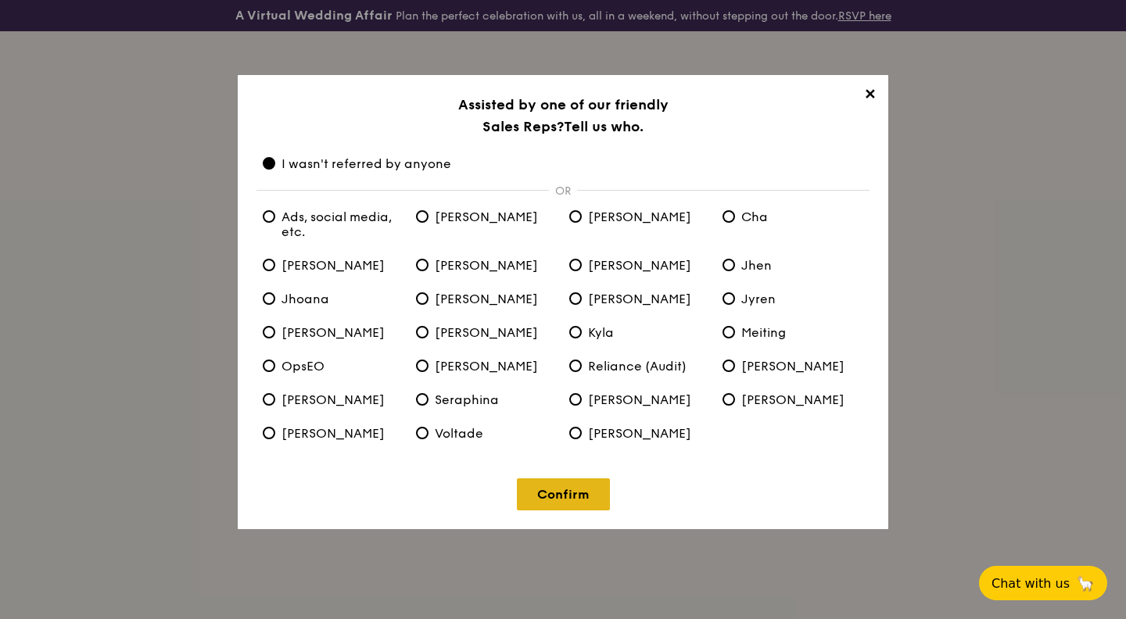
click at [563, 497] on link "Confirm" at bounding box center [563, 495] width 93 height 32
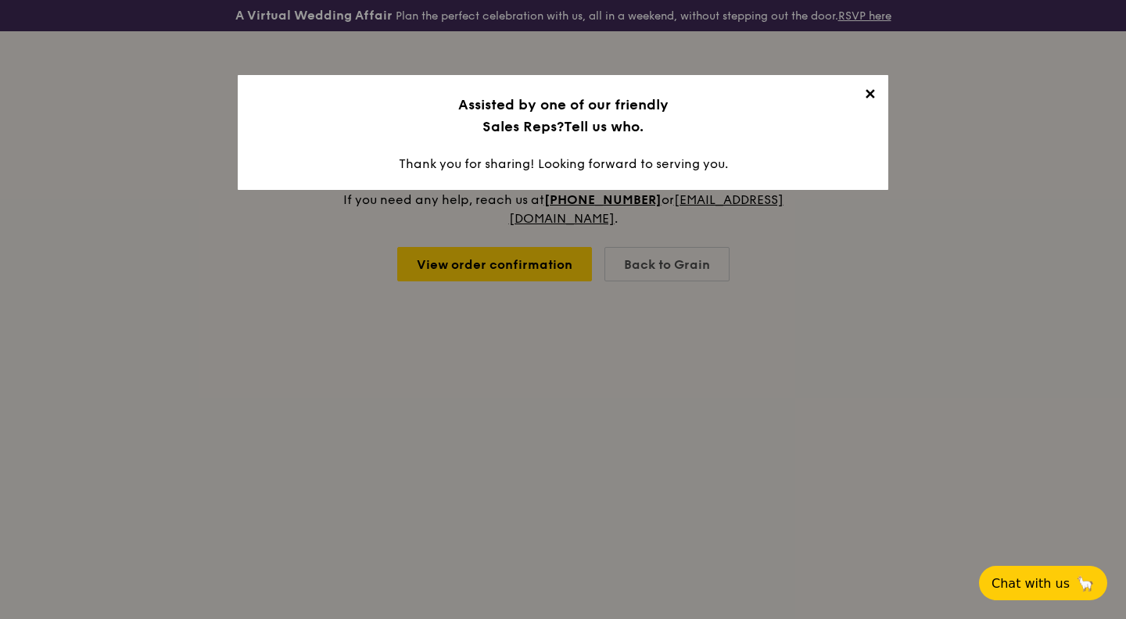
click at [873, 95] on span "✕" at bounding box center [870, 97] width 22 height 22
